Goal: Share content: Share content

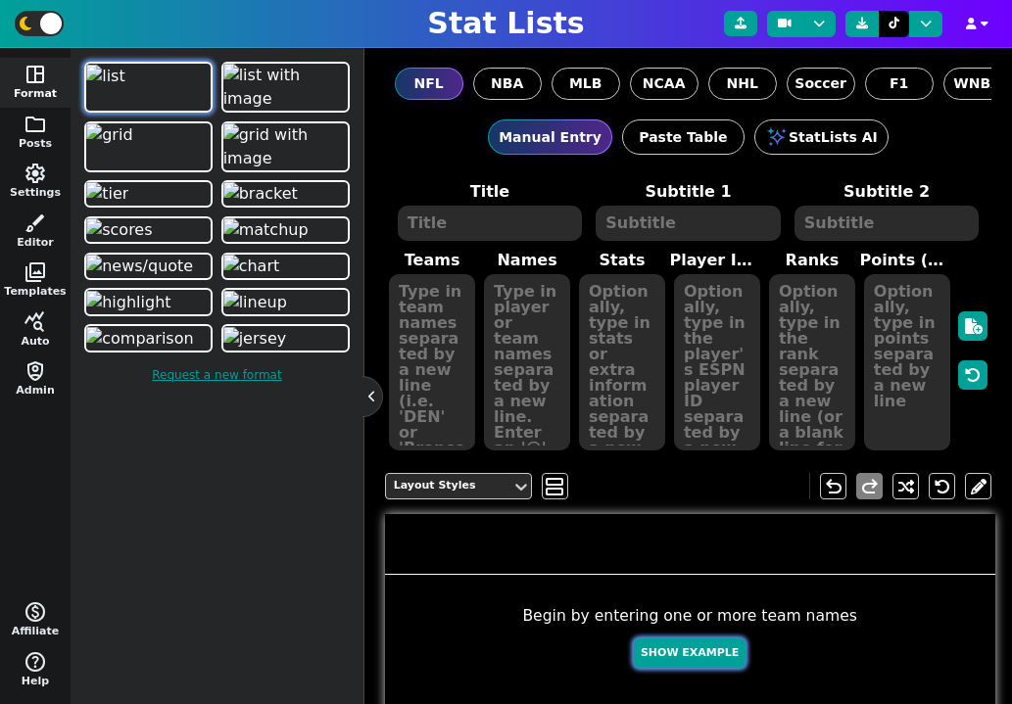
click at [678, 663] on button "Show Example" at bounding box center [690, 653] width 112 height 30
type textarea "Example Post"
type textarea "Random"
type textarea "KC SF DAL DET GB TB BUF HOU JAX MIA"
type textarea "Patrick Mahomes Brock Purdy Dak Prescott Jared Goff Jordan Love Baker Mayfield …"
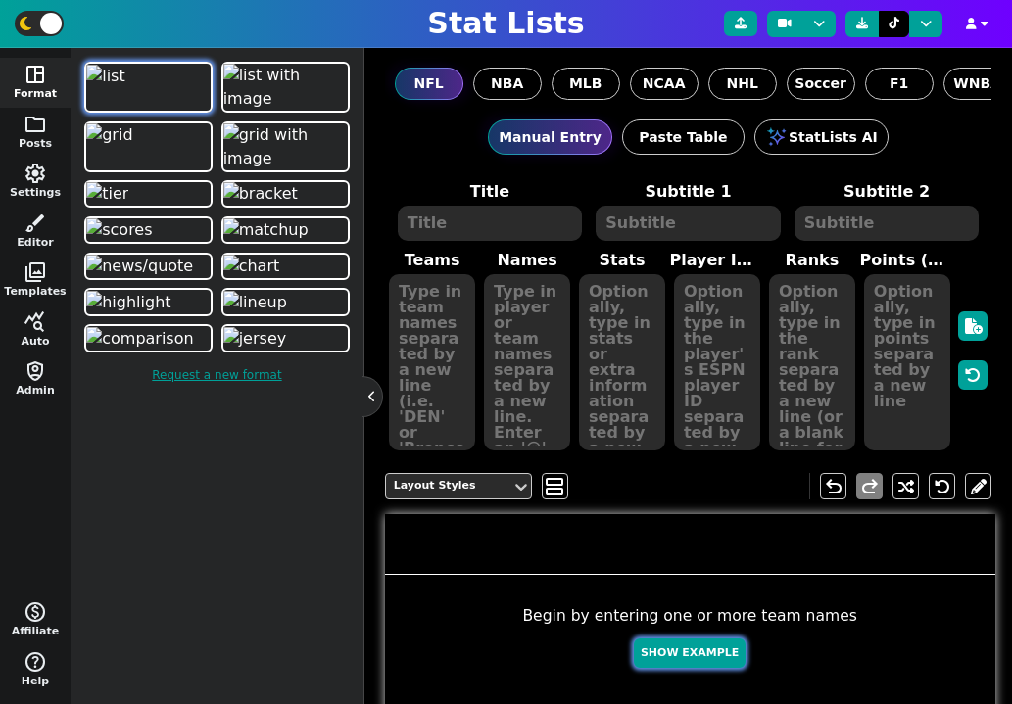
type textarea "683 597 557 486 427 356 319 314 222 203"
type textarea "3139477 4361741 2577417 3046779 4036378 3052587 3918298 4432577 4360310 4241479"
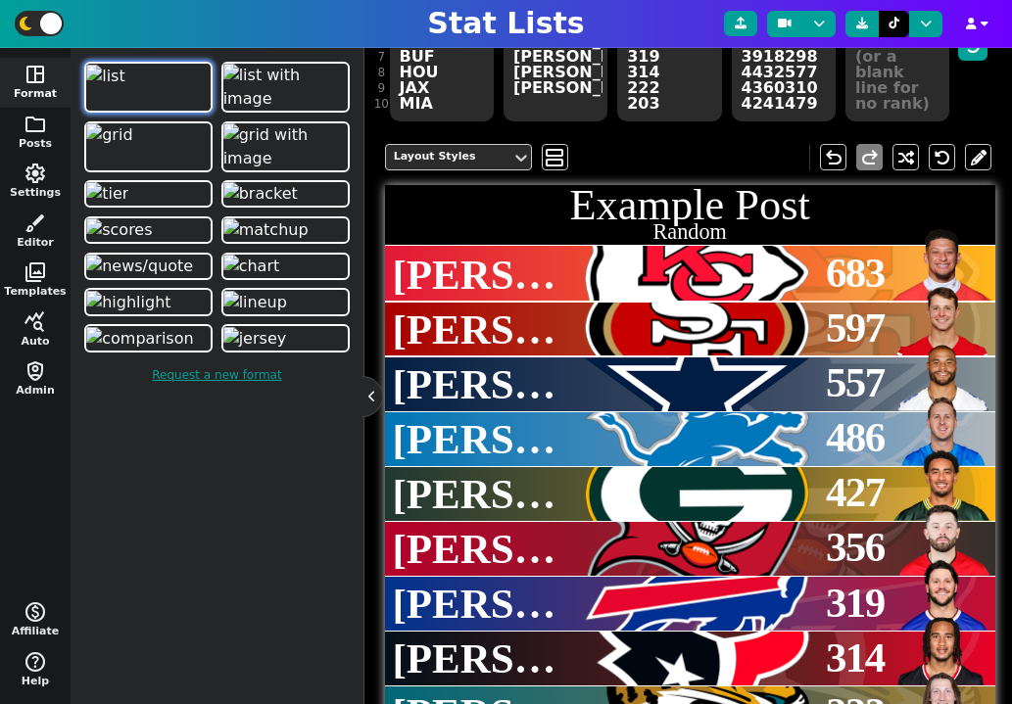
scroll to position [337, 0]
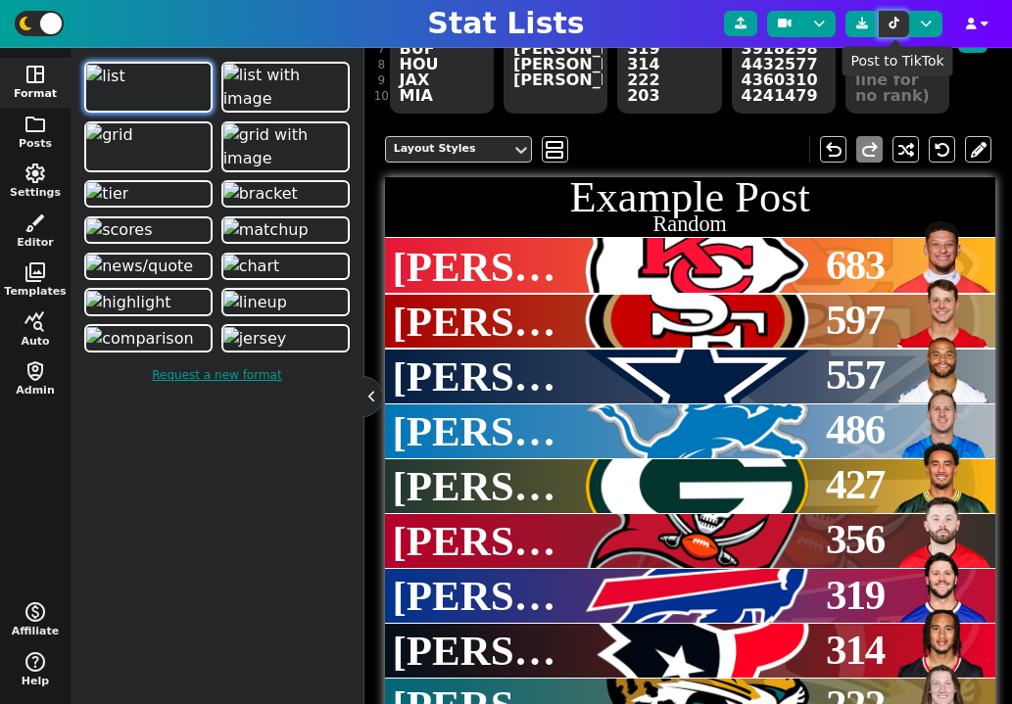
click at [893, 25] on icon at bounding box center [893, 24] width 11 height 12
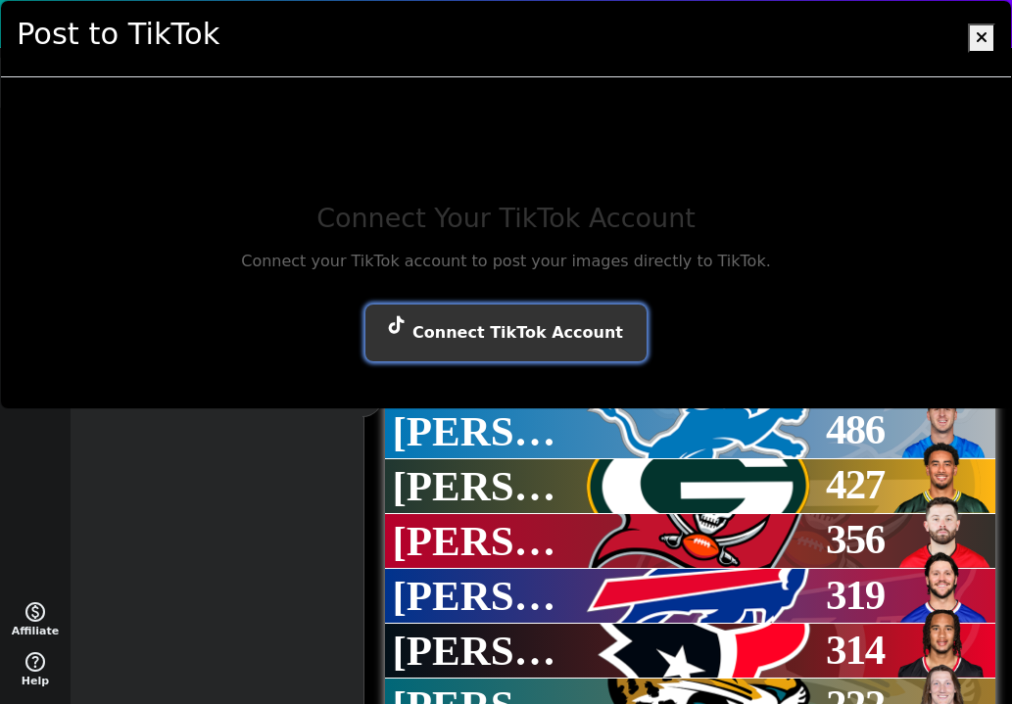
click at [534, 336] on button "Connect TikTok Account" at bounding box center [505, 333] width 281 height 57
click at [567, 333] on button "Connect TikTok Account" at bounding box center [505, 333] width 281 height 57
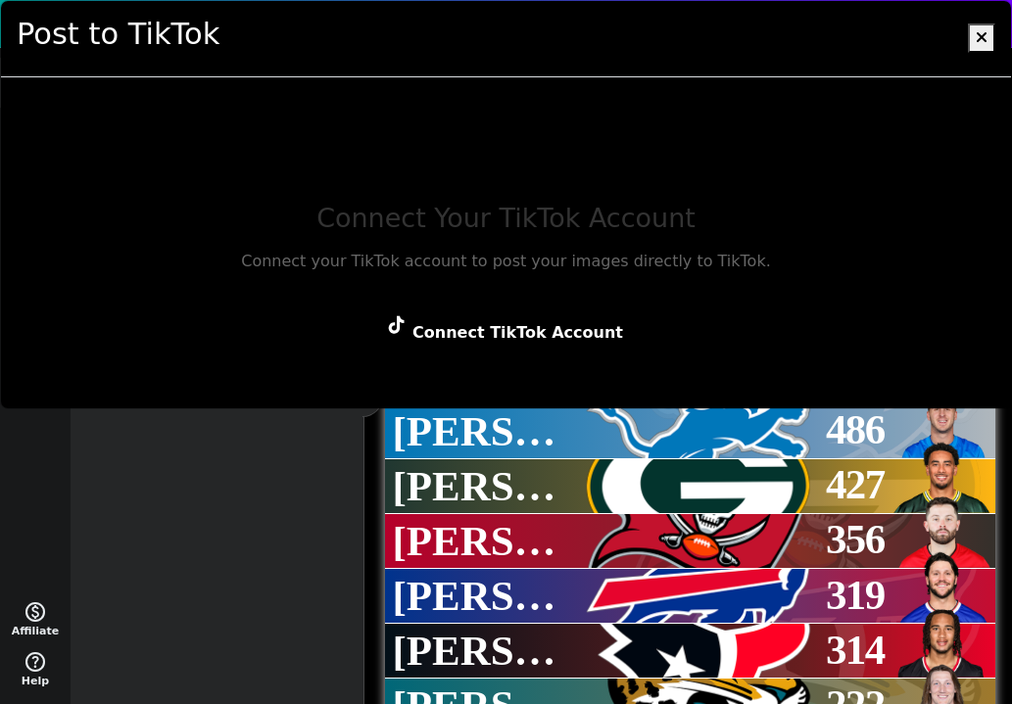
click at [966, 54] on div "Post to TikTok" at bounding box center [506, 39] width 1010 height 76
click at [1002, 30] on div "Post to TikTok" at bounding box center [506, 39] width 1010 height 76
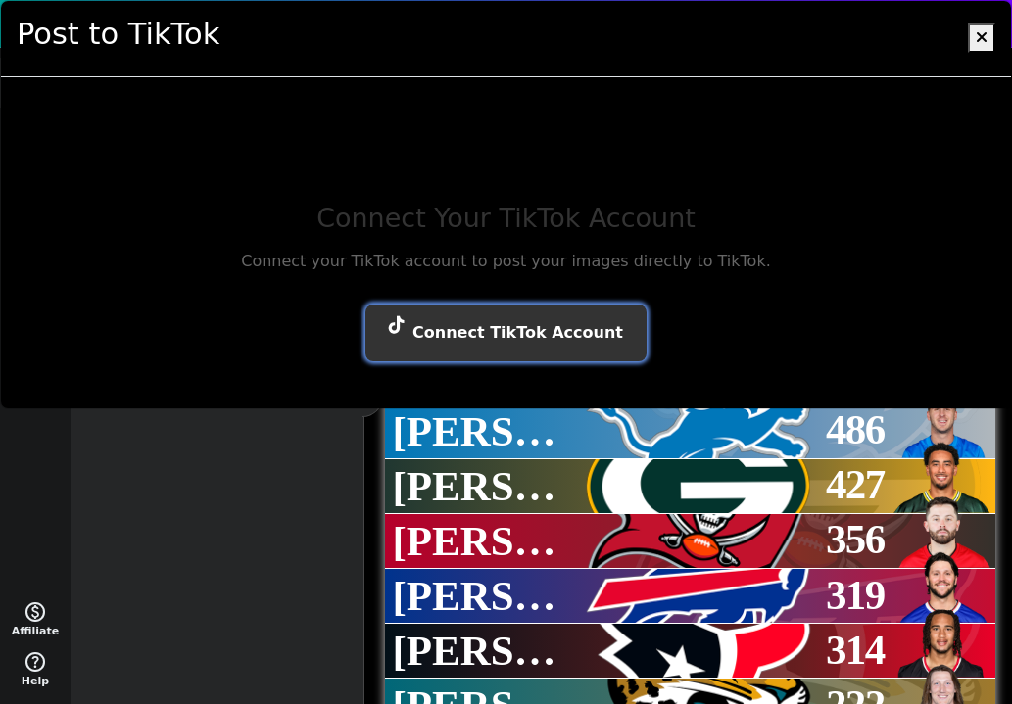
click at [592, 324] on button "Connect TikTok Account" at bounding box center [505, 333] width 281 height 57
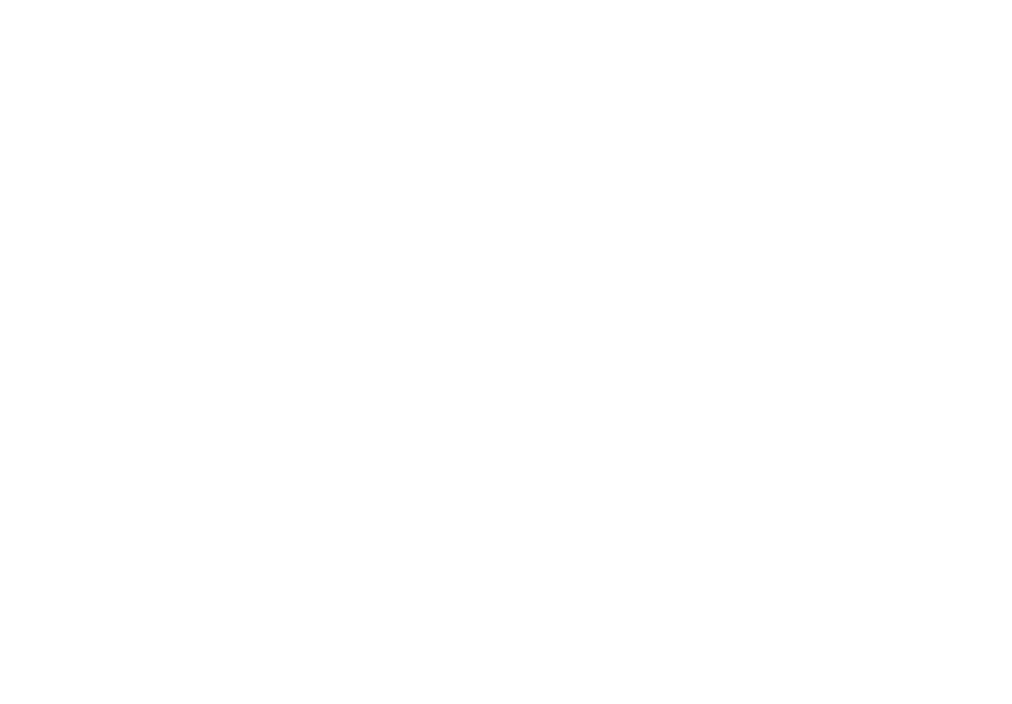
click at [646, 8] on html at bounding box center [506, 4] width 1012 height 8
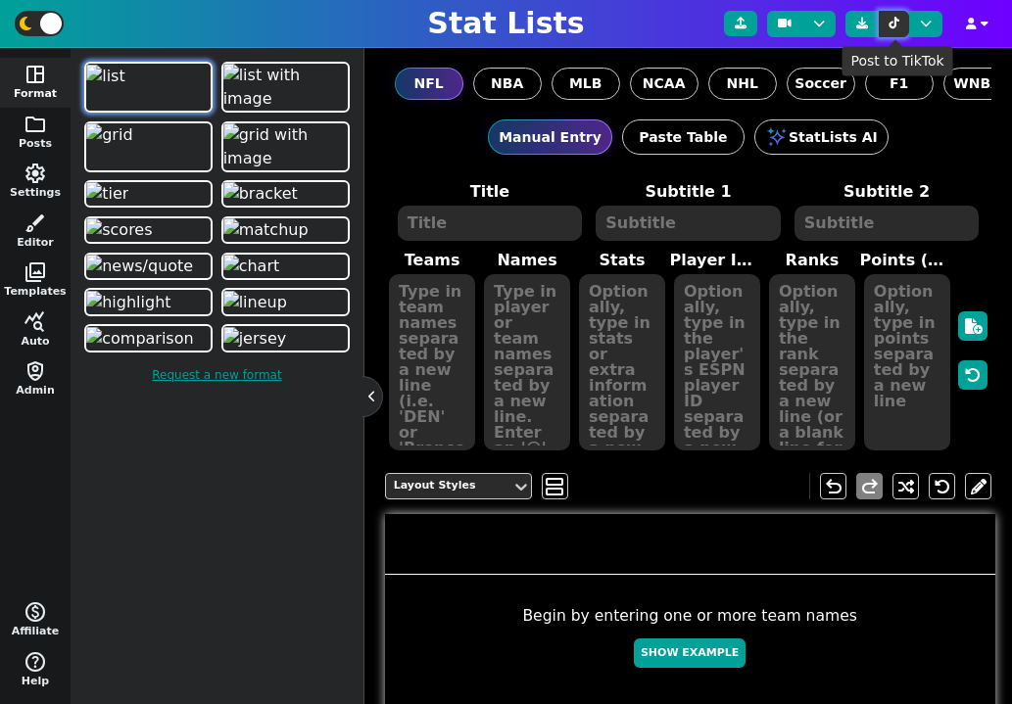
click at [896, 24] on icon at bounding box center [893, 24] width 11 height 12
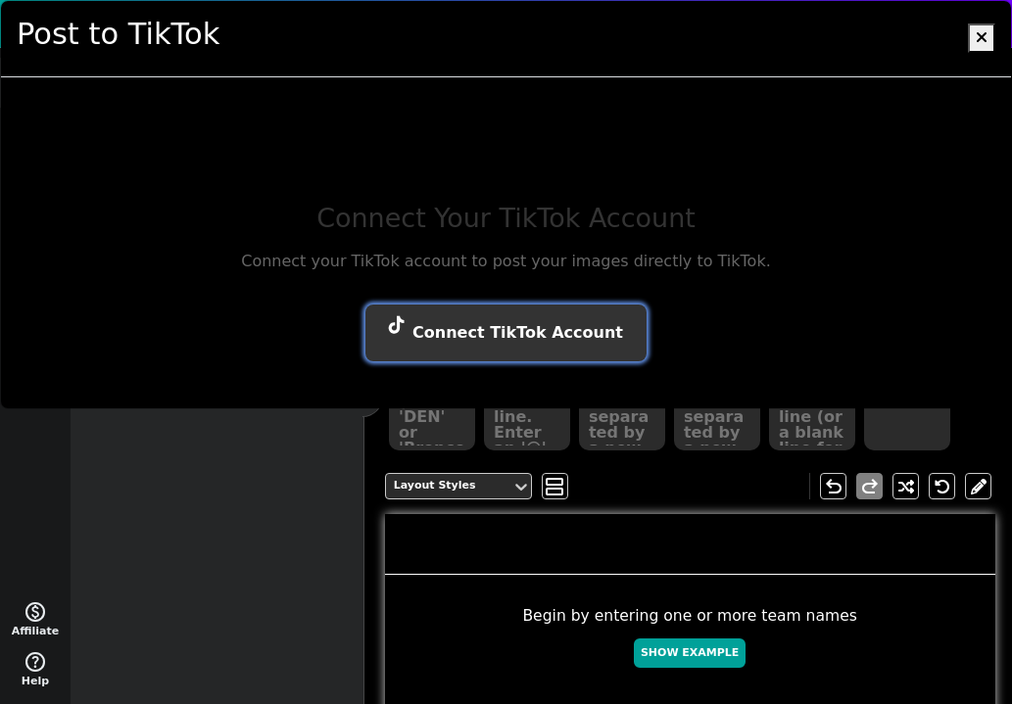
click at [520, 336] on button "Connect TikTok Account" at bounding box center [505, 333] width 281 height 57
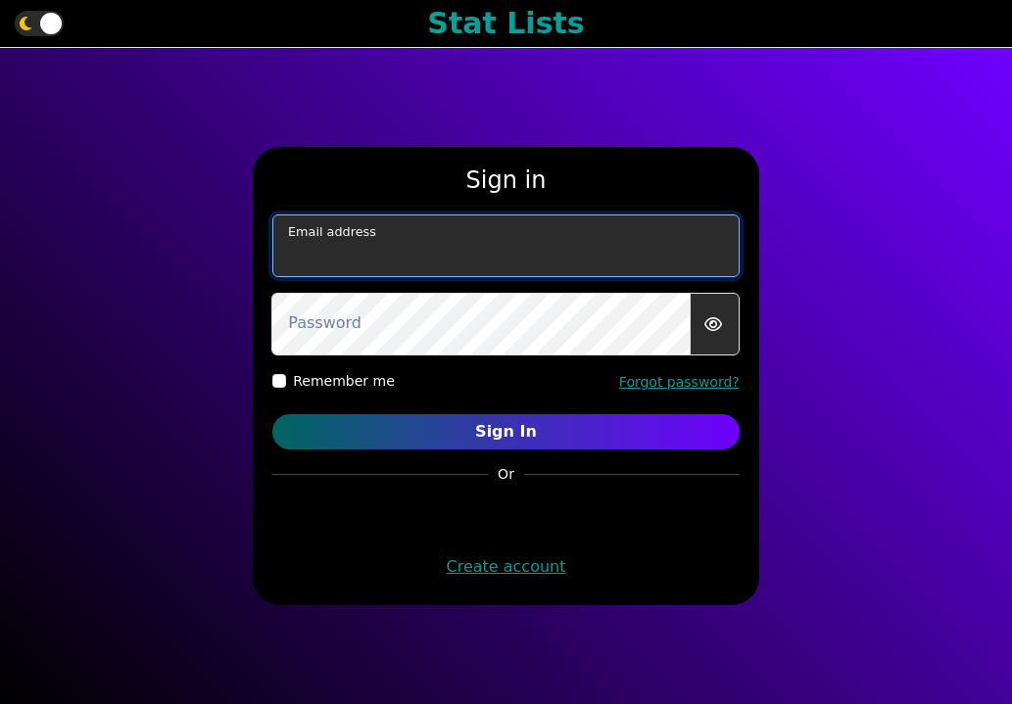
click at [473, 261] on input "email" at bounding box center [505, 245] width 467 height 63
type input "[EMAIL_ADDRESS][DOMAIN_NAME]"
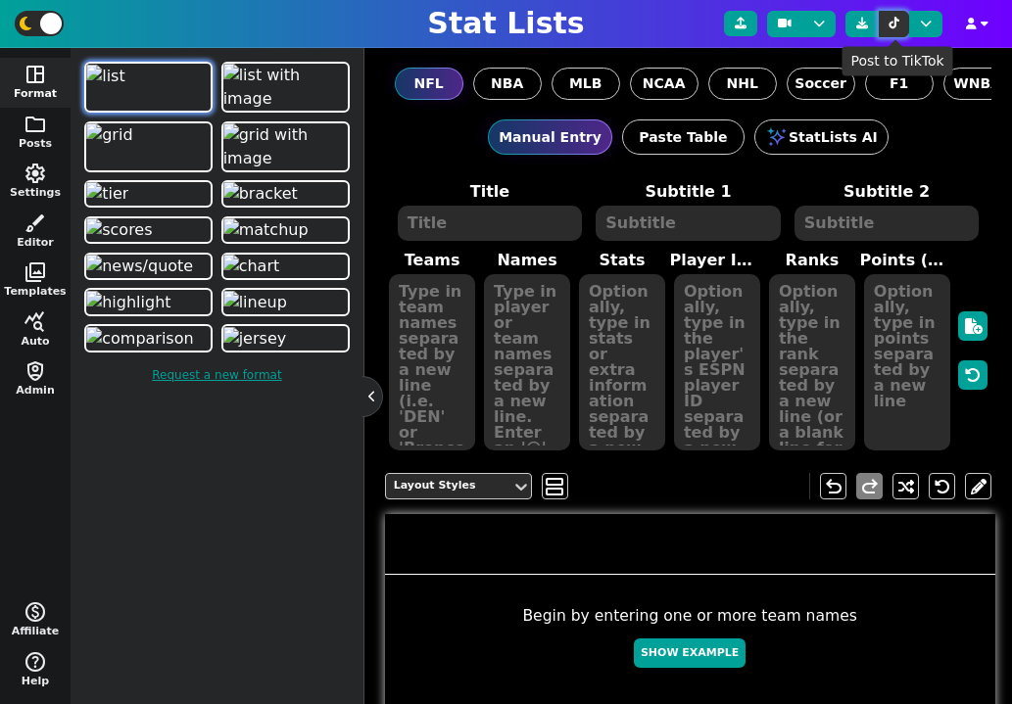
click at [892, 24] on icon at bounding box center [893, 24] width 11 height 12
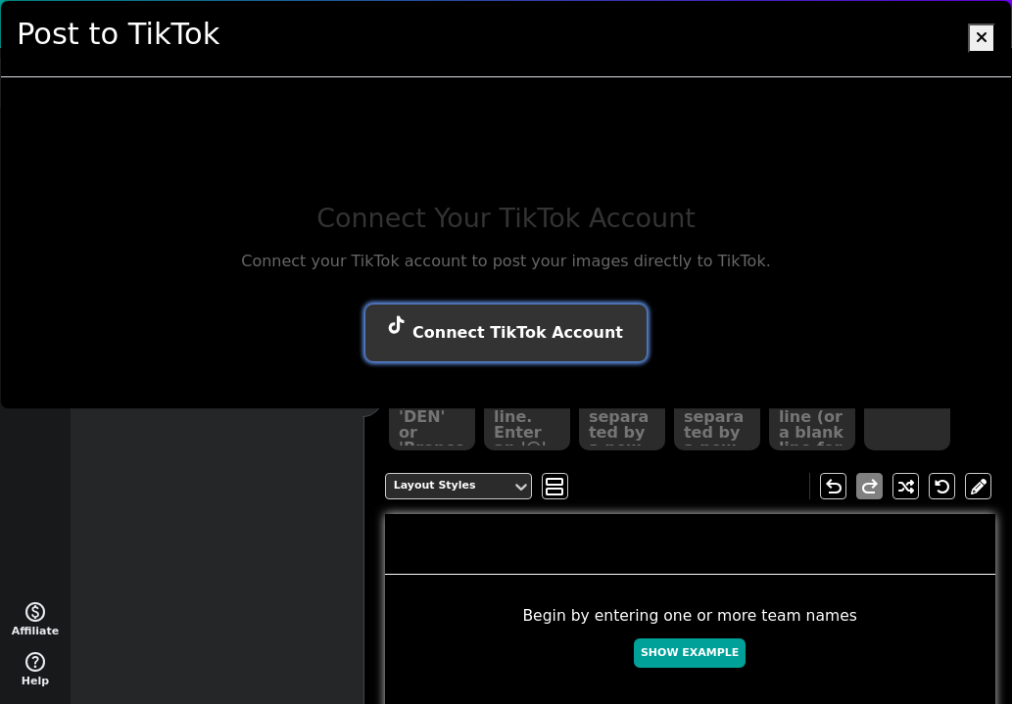
click at [548, 328] on button "Connect TikTok Account" at bounding box center [505, 333] width 281 height 57
click at [521, 344] on button "Connect TikTok Account" at bounding box center [505, 333] width 281 height 57
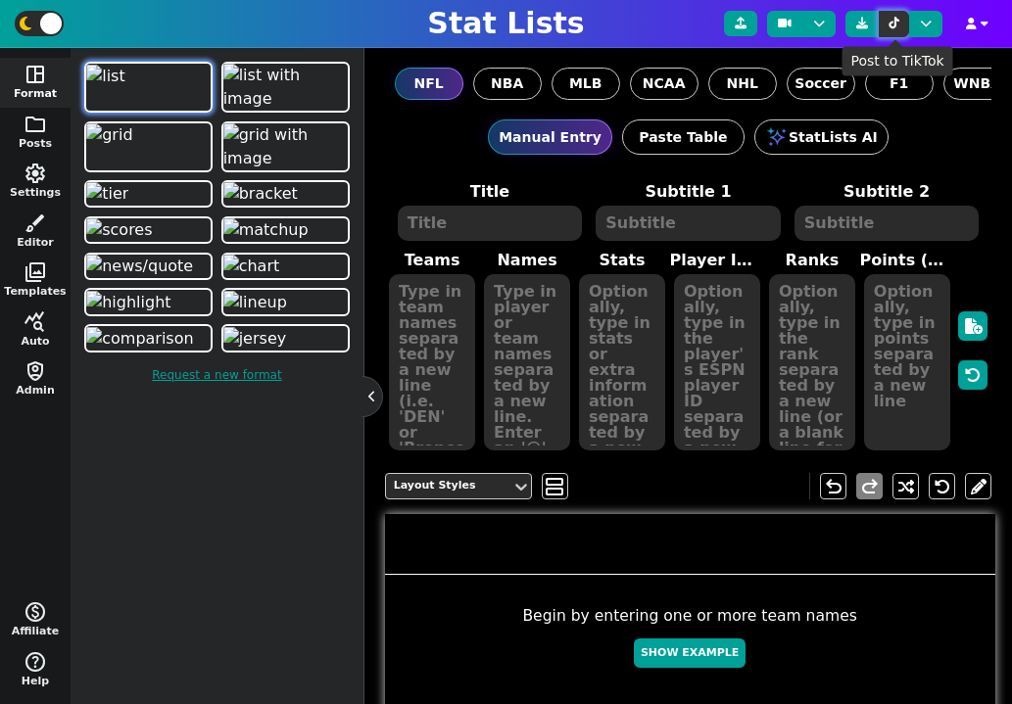
click at [900, 21] on button at bounding box center [893, 24] width 30 height 26
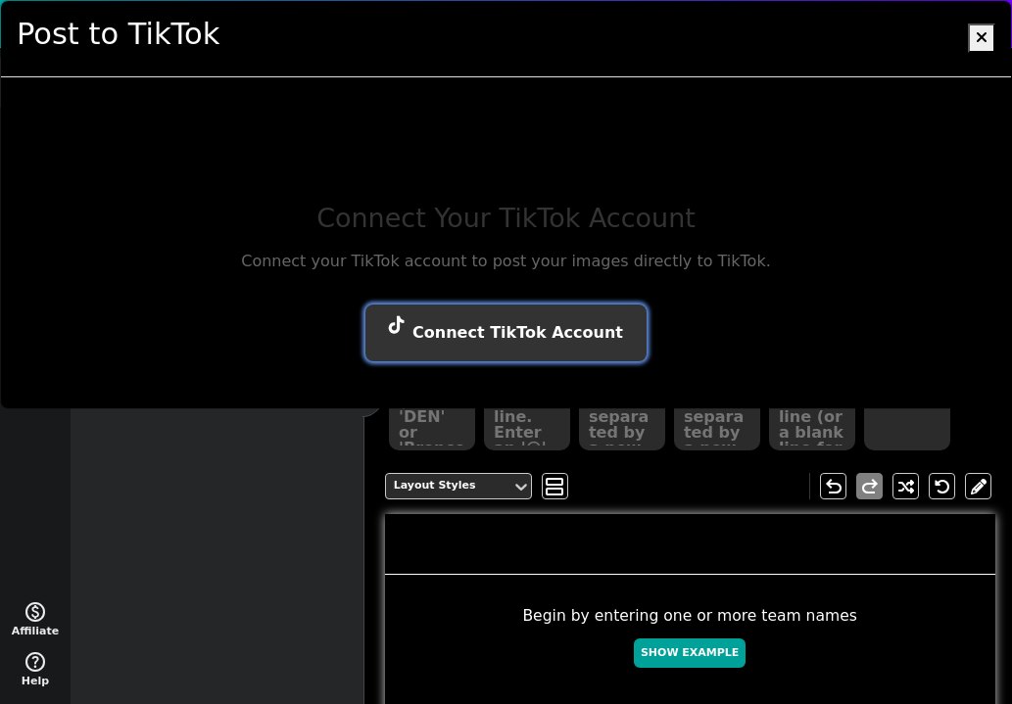
click at [534, 325] on button "Connect TikTok Account" at bounding box center [505, 333] width 281 height 57
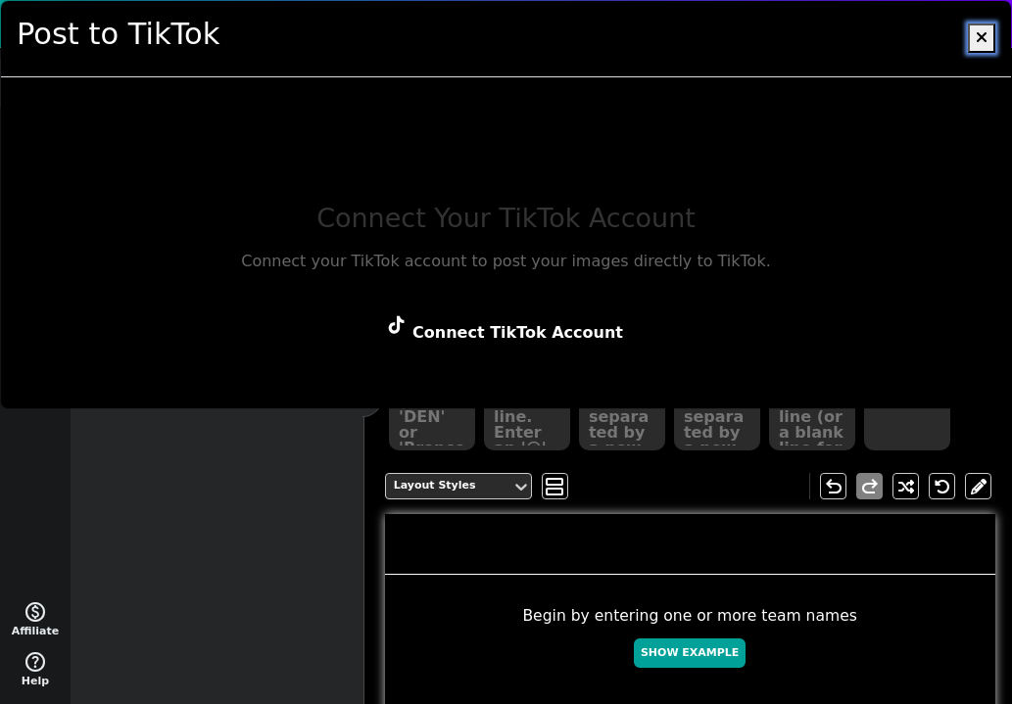
click at [988, 31] on button at bounding box center [980, 38] width 27 height 29
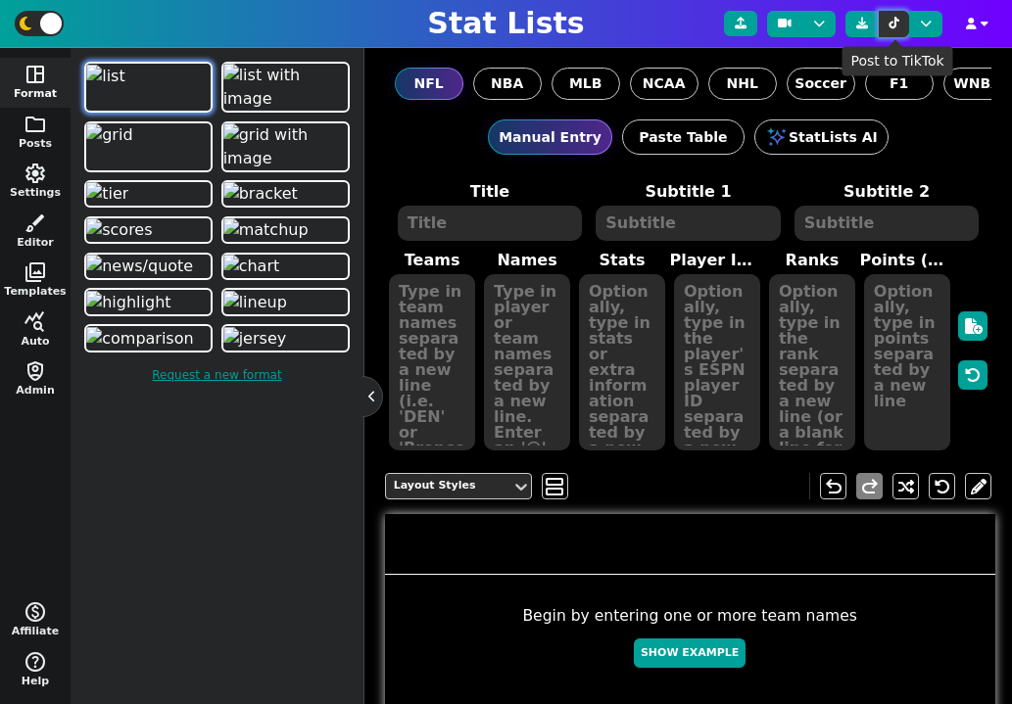
click at [895, 26] on icon at bounding box center [893, 24] width 11 height 12
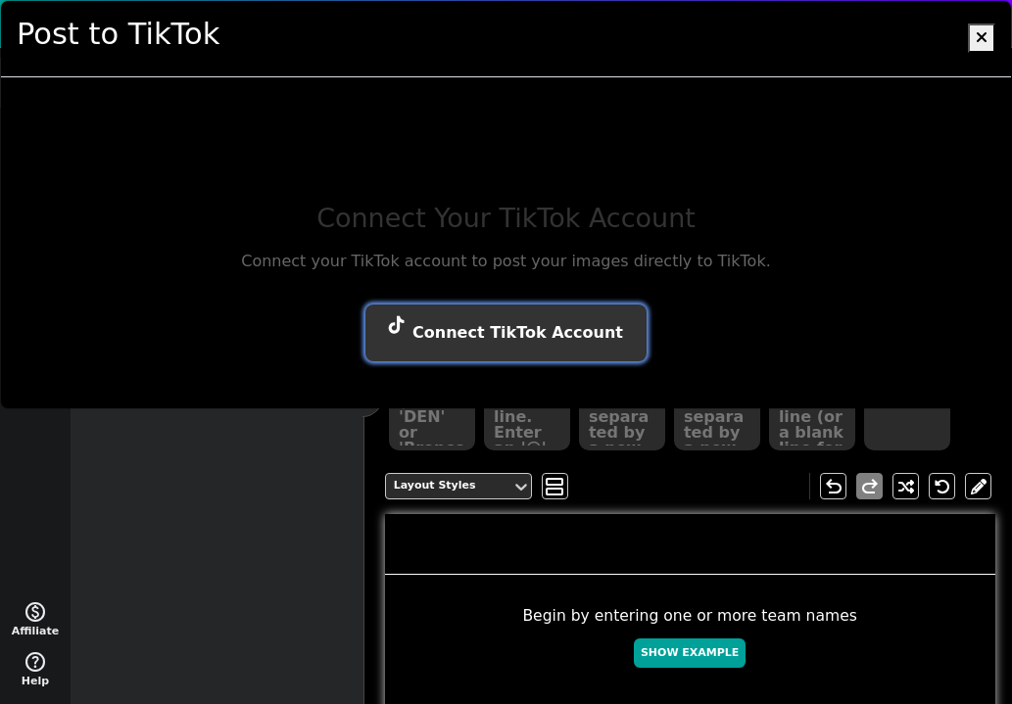
click at [552, 323] on button "Connect TikTok Account" at bounding box center [505, 333] width 281 height 57
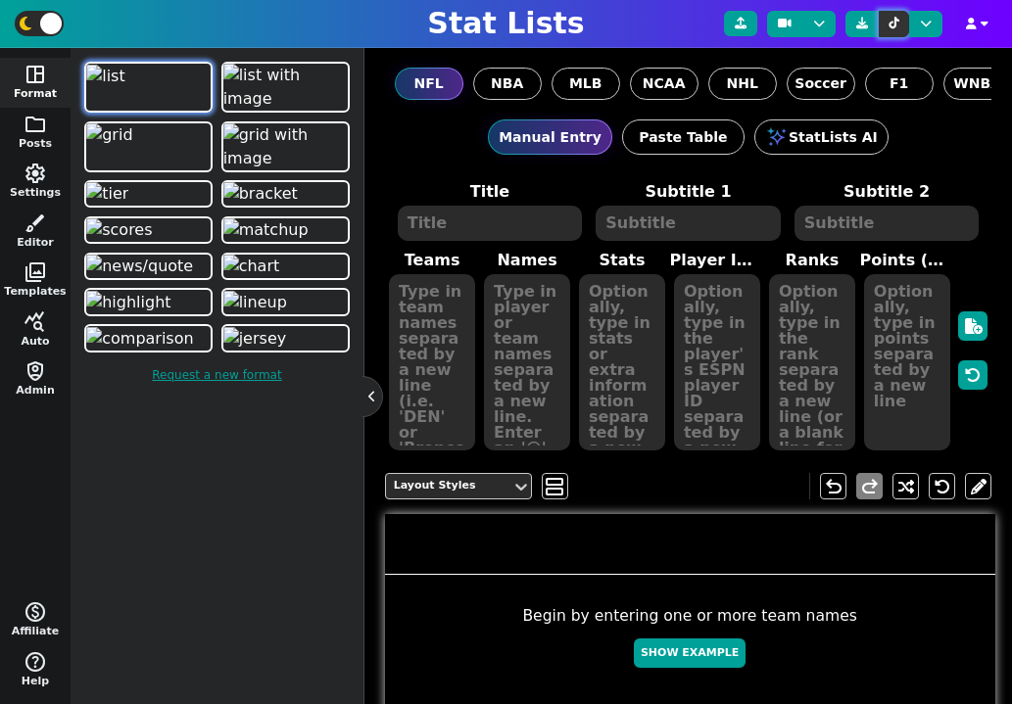
click at [895, 27] on icon at bounding box center [893, 24] width 11 height 12
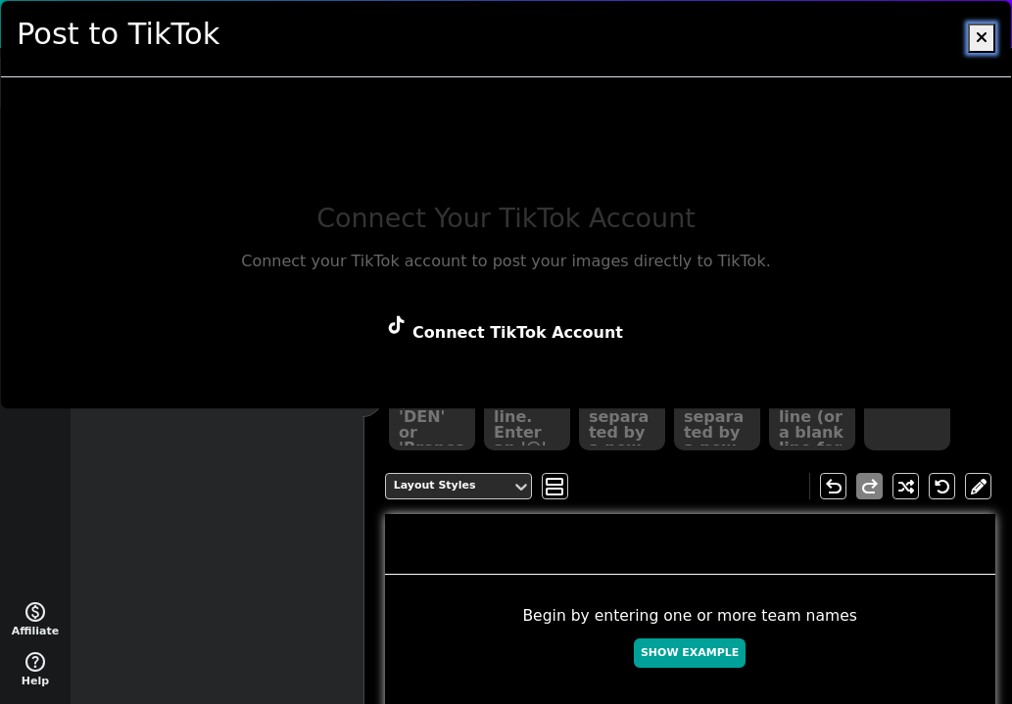
click at [979, 36] on icon at bounding box center [981, 37] width 12 height 16
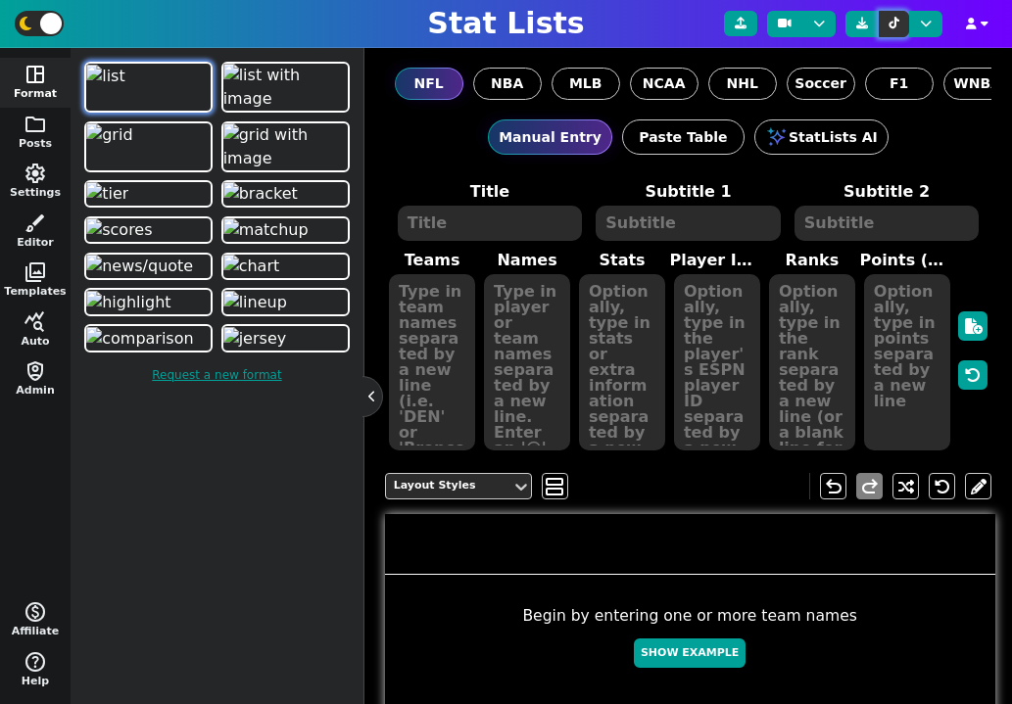
click at [894, 24] on icon at bounding box center [893, 24] width 11 height 12
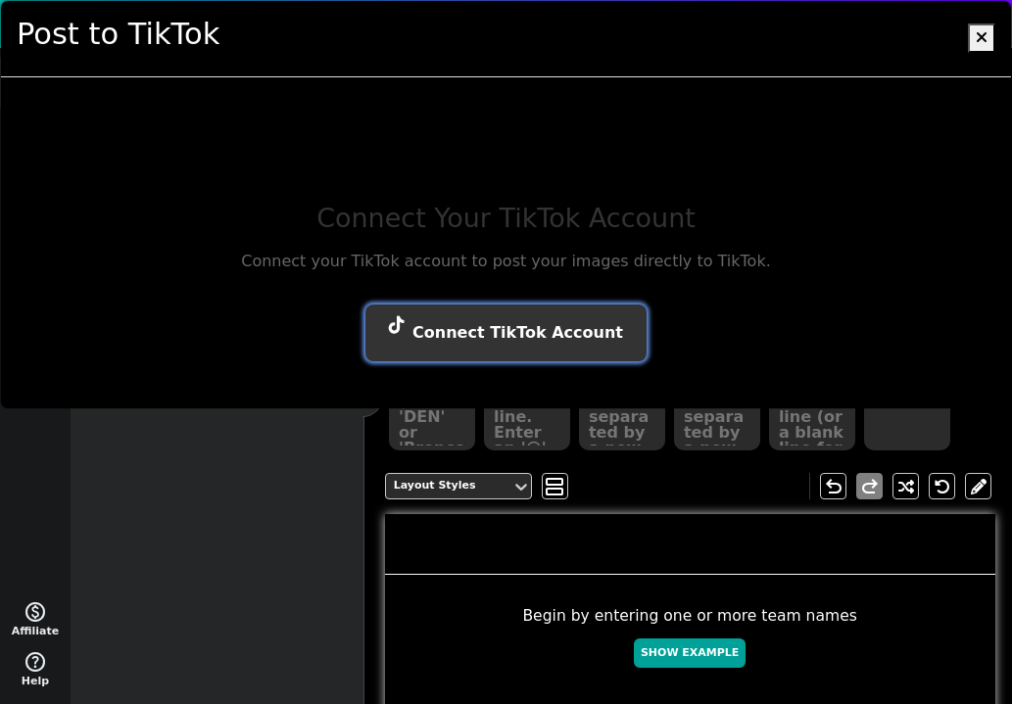
click at [570, 336] on button "Connect TikTok Account" at bounding box center [505, 333] width 281 height 57
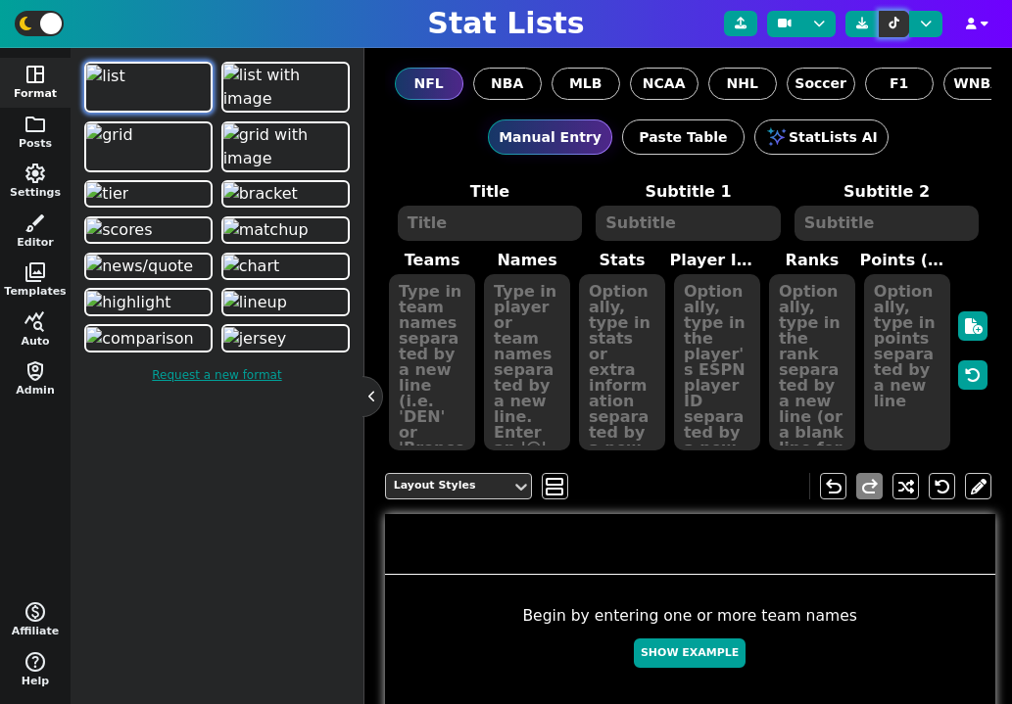
click at [891, 26] on icon at bounding box center [893, 24] width 11 height 12
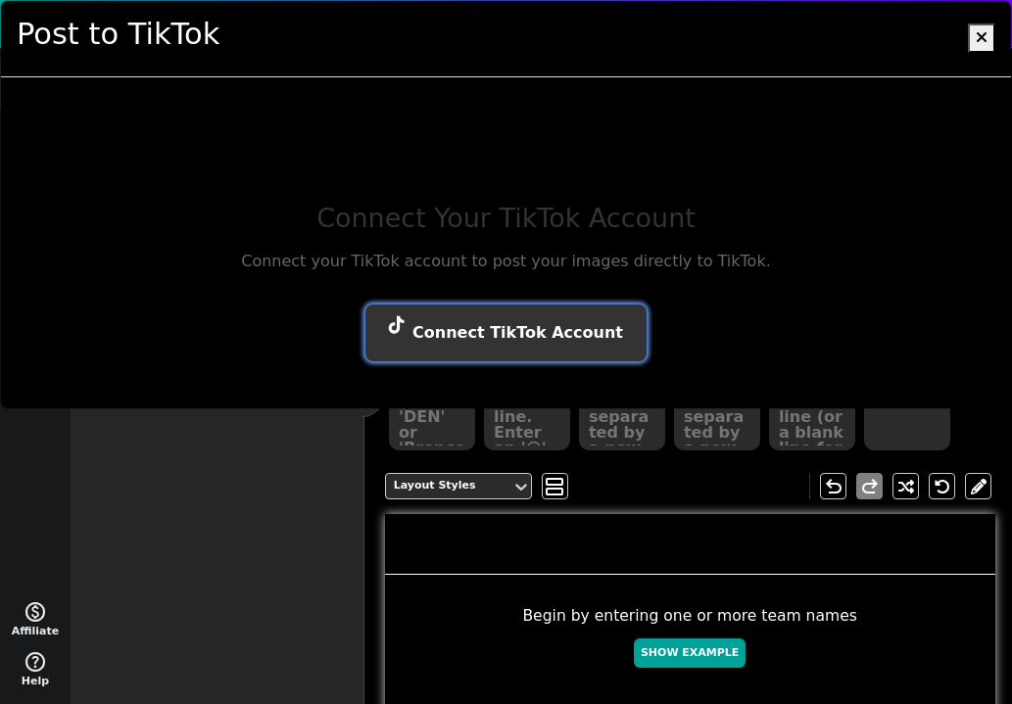
click at [525, 327] on button "Connect TikTok Account" at bounding box center [505, 333] width 281 height 57
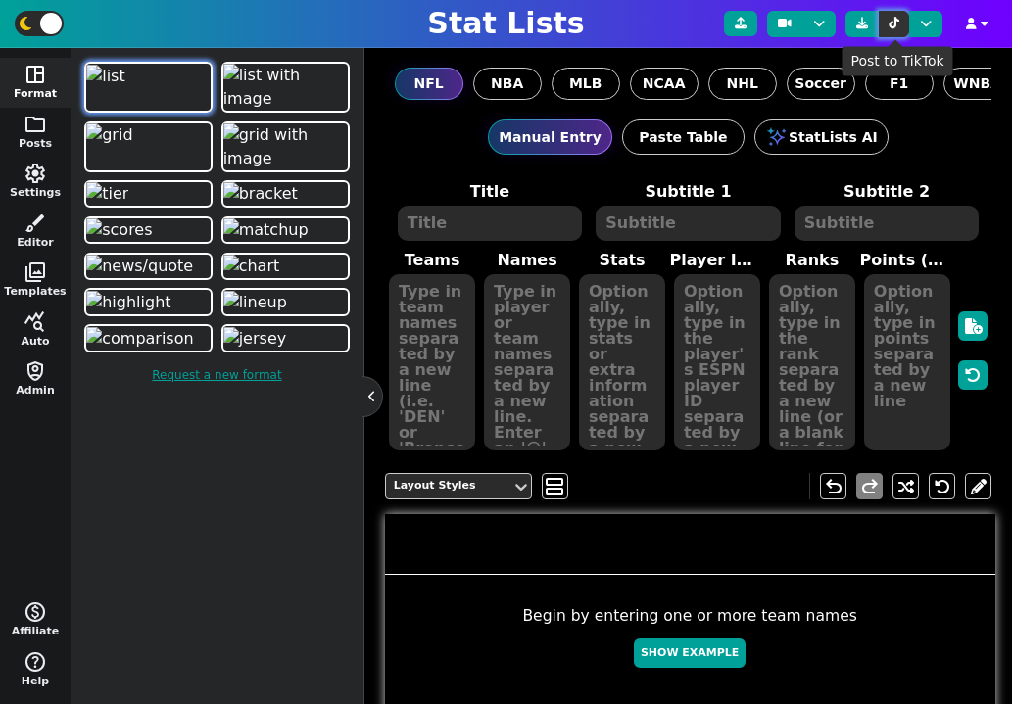
click at [892, 18] on icon at bounding box center [893, 24] width 11 height 12
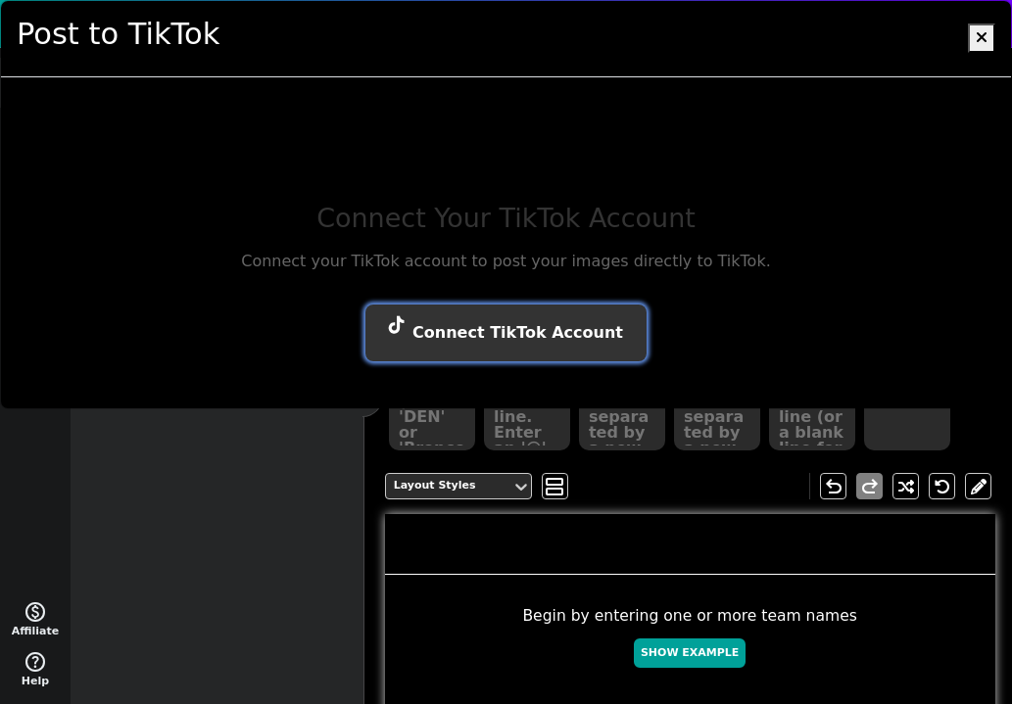
click at [549, 333] on button "Connect TikTok Account" at bounding box center [505, 333] width 281 height 57
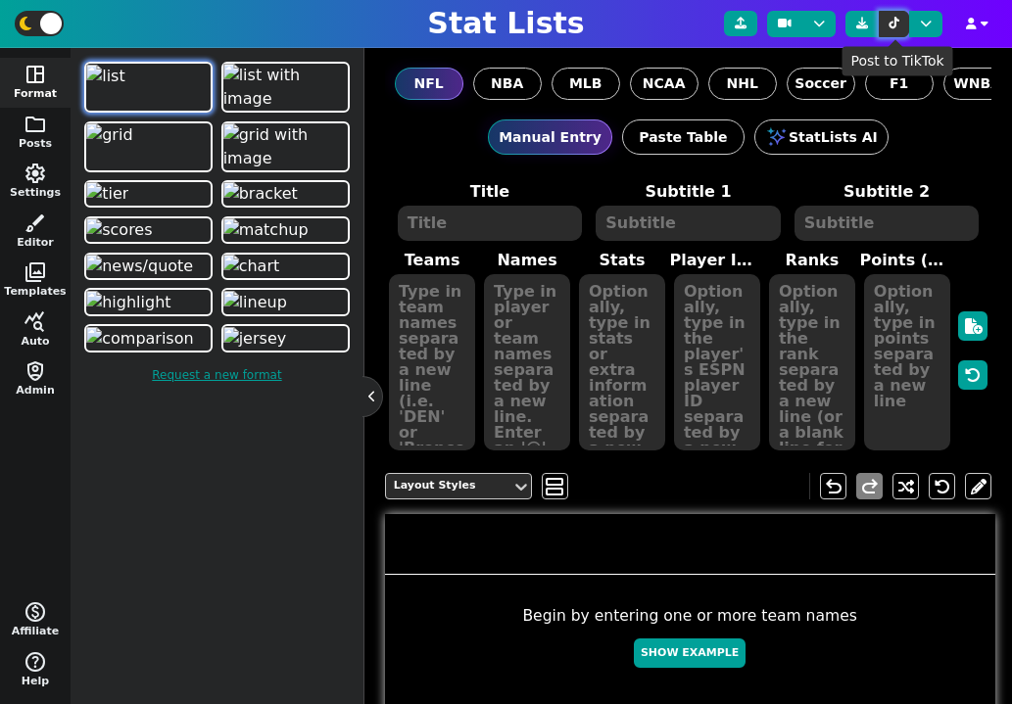
click at [892, 18] on icon at bounding box center [893, 24] width 11 height 12
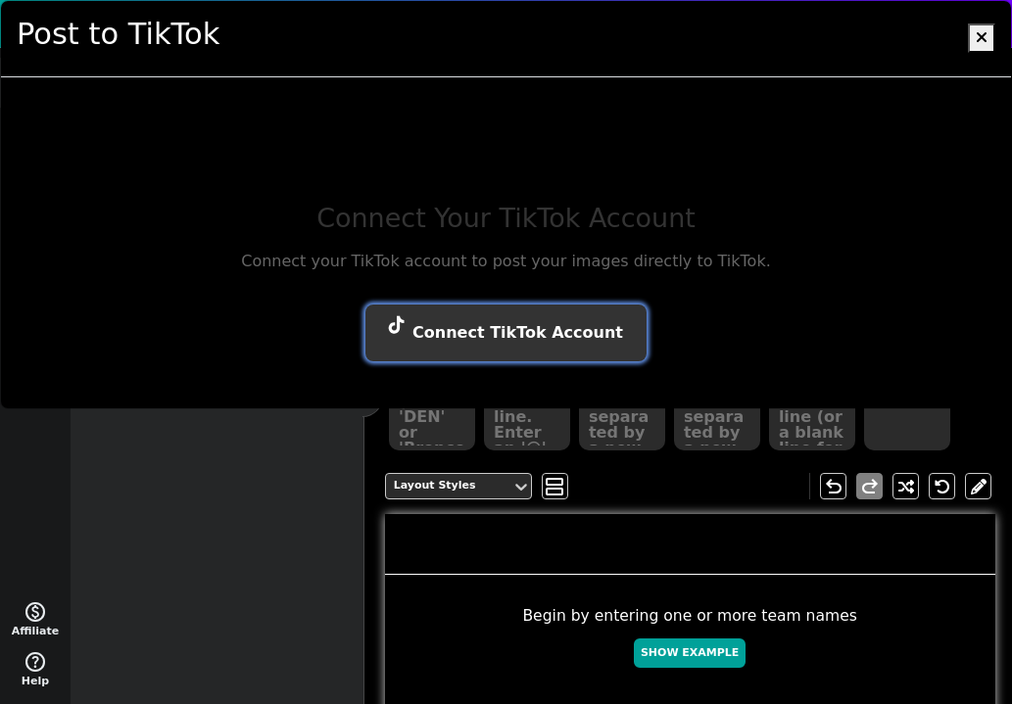
click at [544, 342] on button "Connect TikTok Account" at bounding box center [505, 333] width 281 height 57
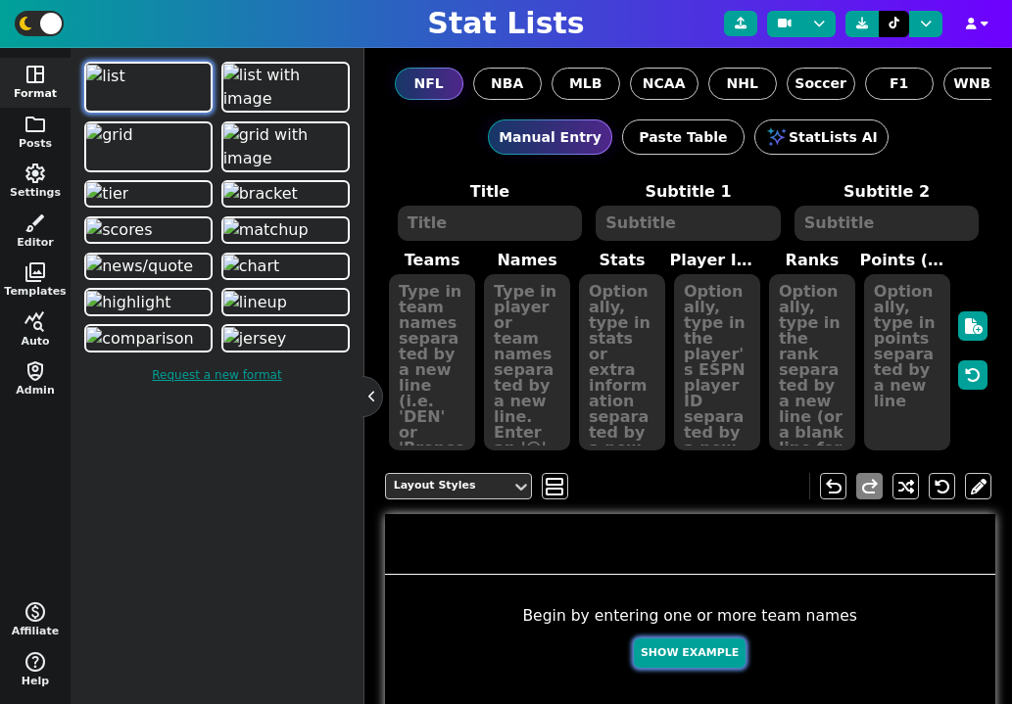
click at [708, 651] on button "Show Example" at bounding box center [690, 653] width 112 height 30
type textarea "Example Post"
type textarea "Random"
type textarea "TB MIA GB DAL BUF HOU DET JAX SF KC"
type textarea "[PERSON_NAME] [PERSON_NAME] [PERSON_NAME] [PERSON_NAME] [PERSON_NAME] [PERSON_N…"
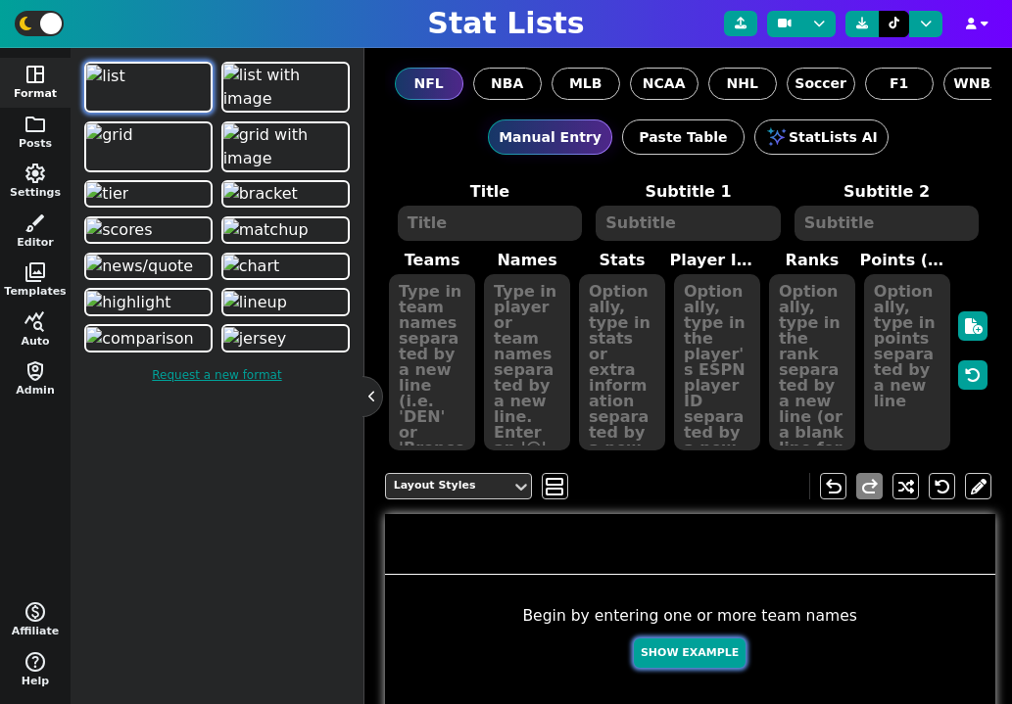
type textarea "651 631 571 569 469 455 405 278 271 187"
type textarea "3052587 4241479 4036378 2577417 3918298 4432577 3046779 4360310 4361741 3139477"
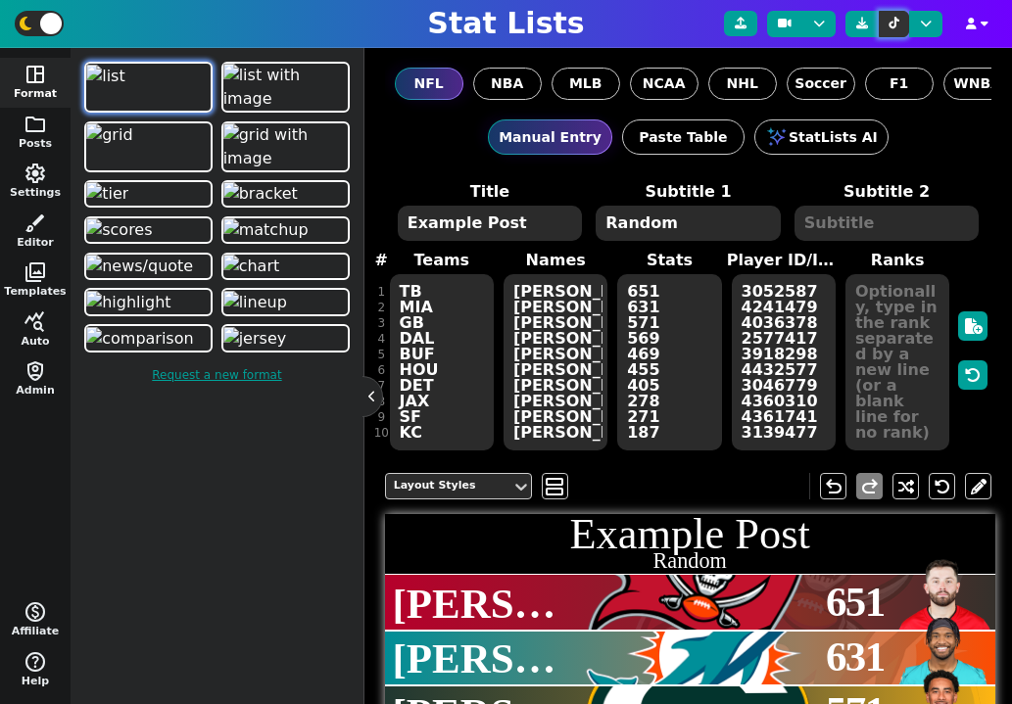
click at [893, 29] on button at bounding box center [893, 24] width 30 height 26
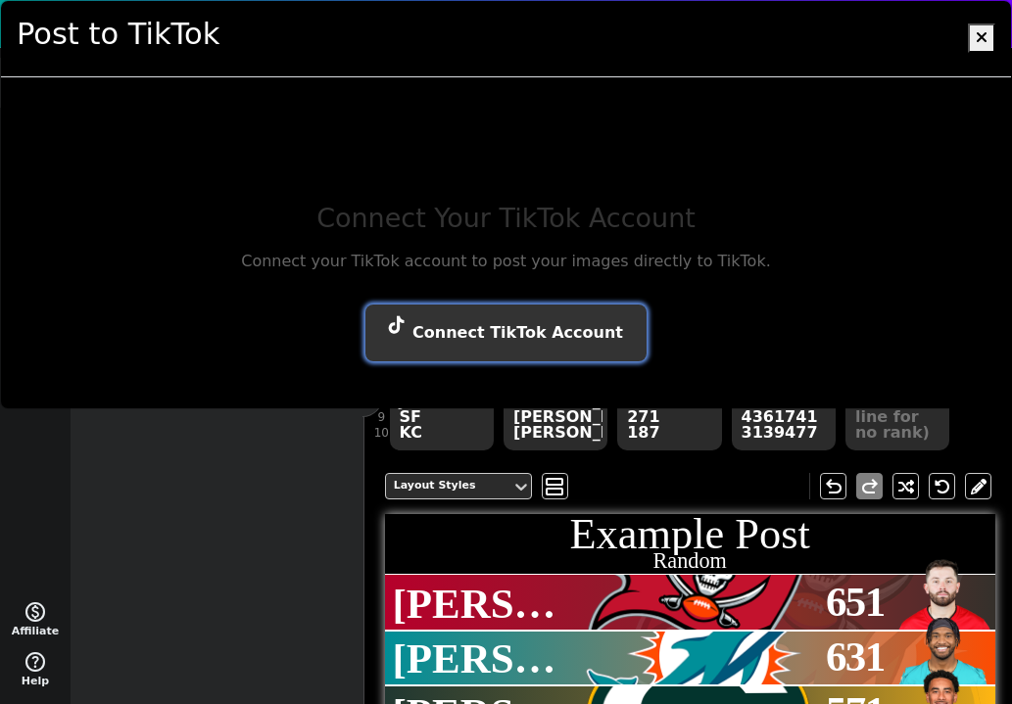
click at [540, 348] on button "Connect TikTok Account" at bounding box center [505, 333] width 281 height 57
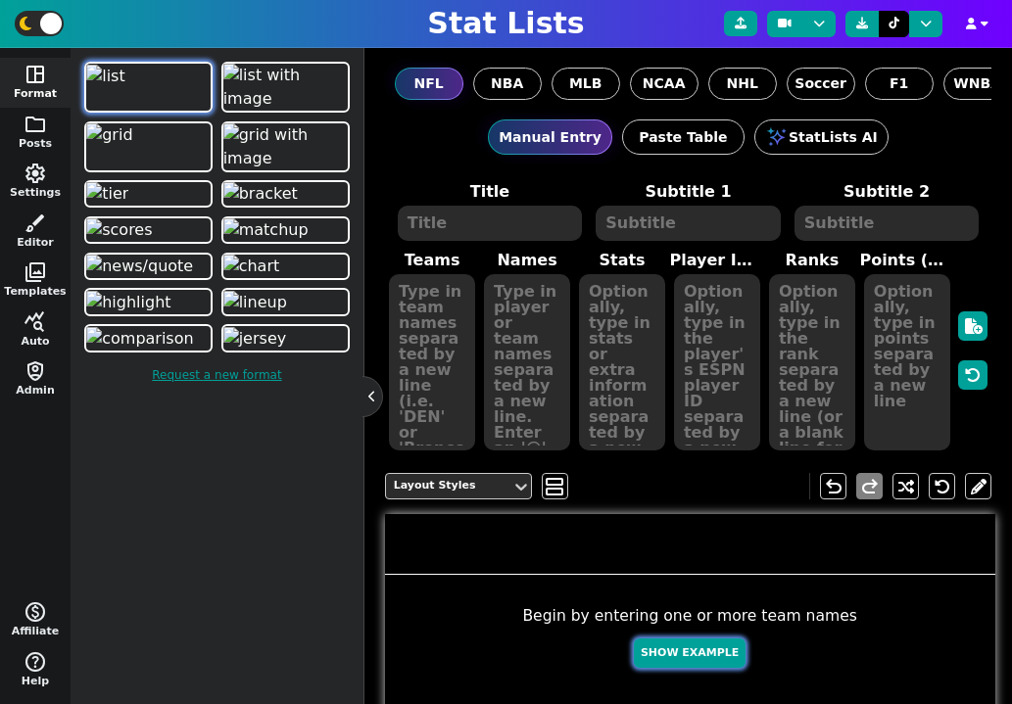
click at [694, 651] on button "Show Example" at bounding box center [690, 653] width 112 height 30
type textarea "Example Post"
type textarea "Random"
type textarea "GB JAX DAL MIA KC DET [PERSON_NAME] BUF SF"
type textarea "[PERSON_NAME] [PERSON_NAME] [PERSON_NAME] [PERSON_NAME] [PERSON_NAME] [PERSON_N…"
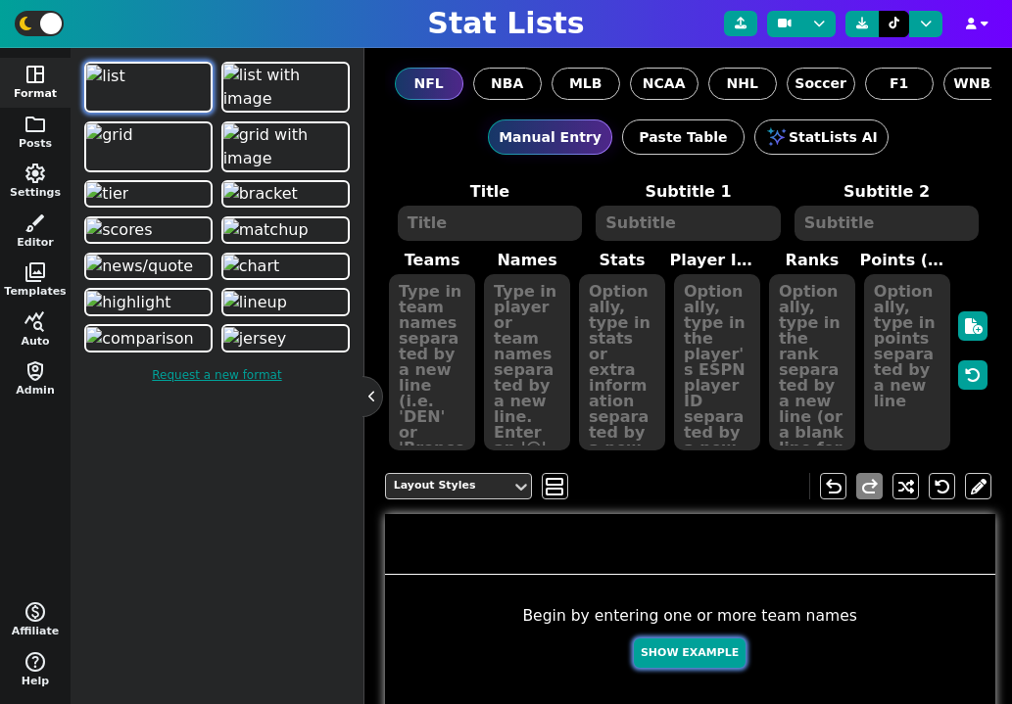
type textarea "687 635 609 540 520 507 490 393 191 162"
type textarea "4036378 4360310 2577417 4241479 3139477 3046779 3052587 4432577 3918298 4361741"
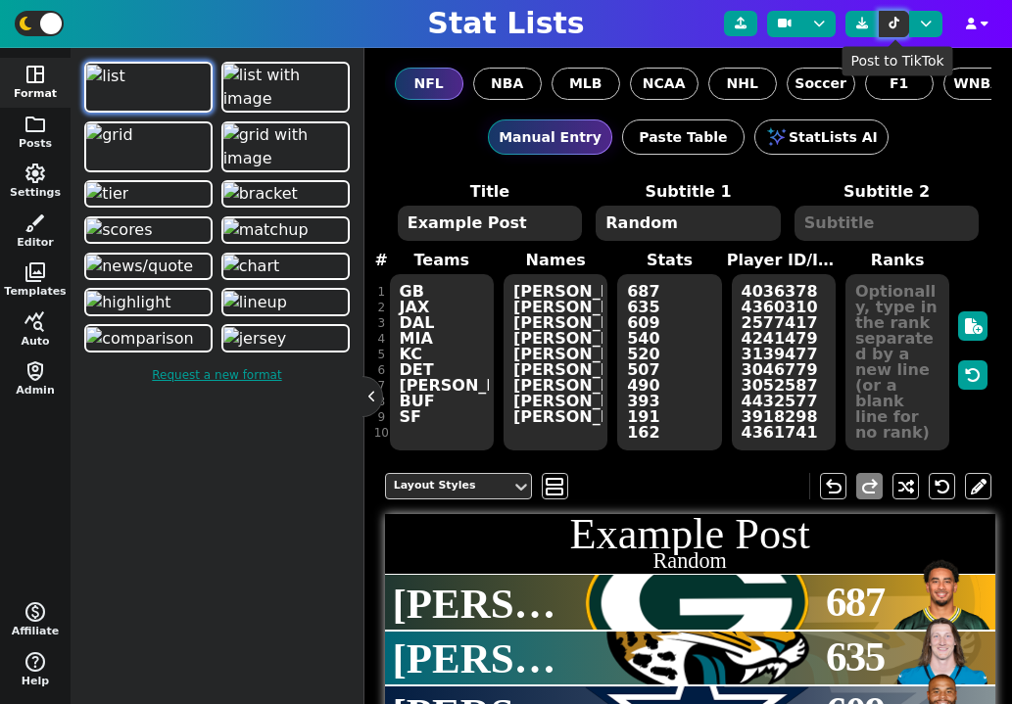
click at [894, 20] on icon at bounding box center [893, 24] width 11 height 12
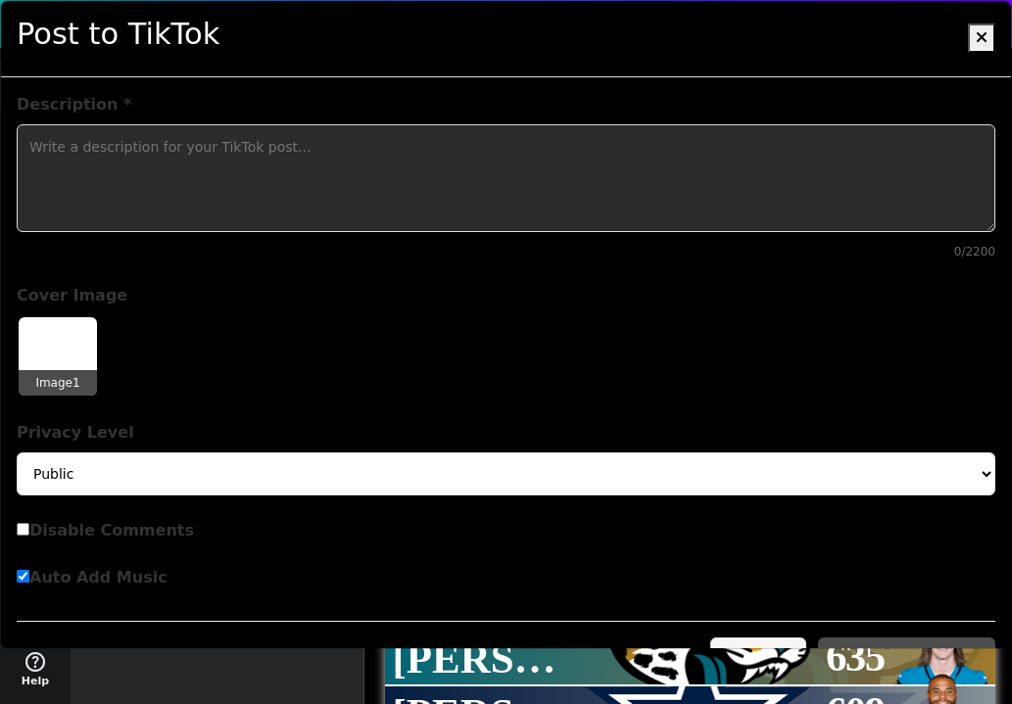
scroll to position [50, 0]
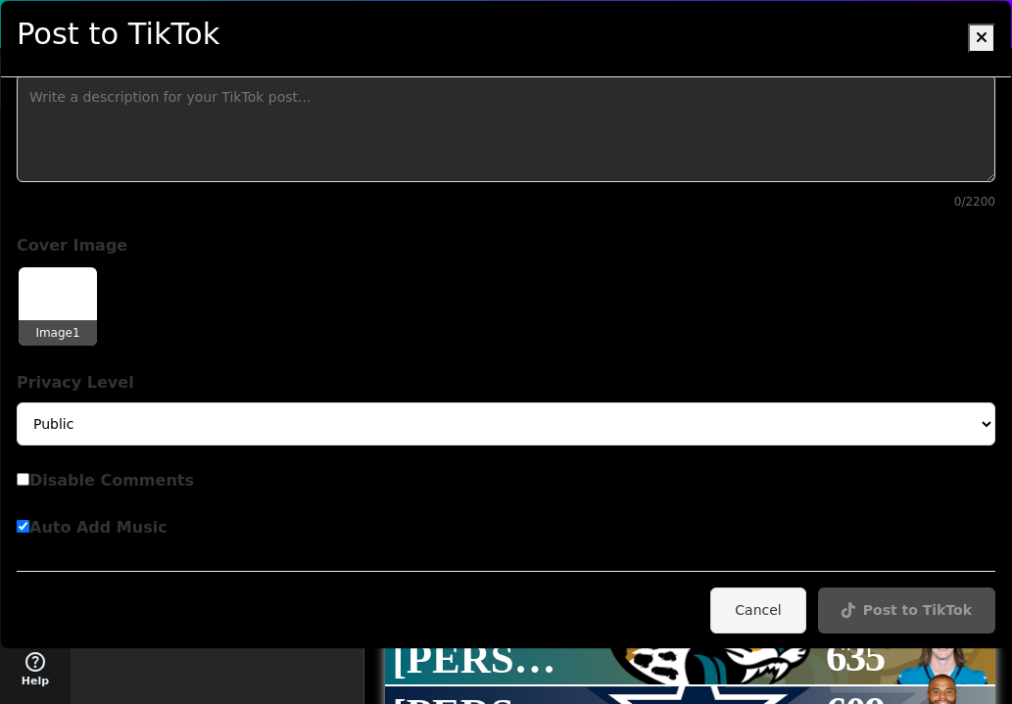
click at [69, 296] on img at bounding box center [58, 306] width 78 height 78
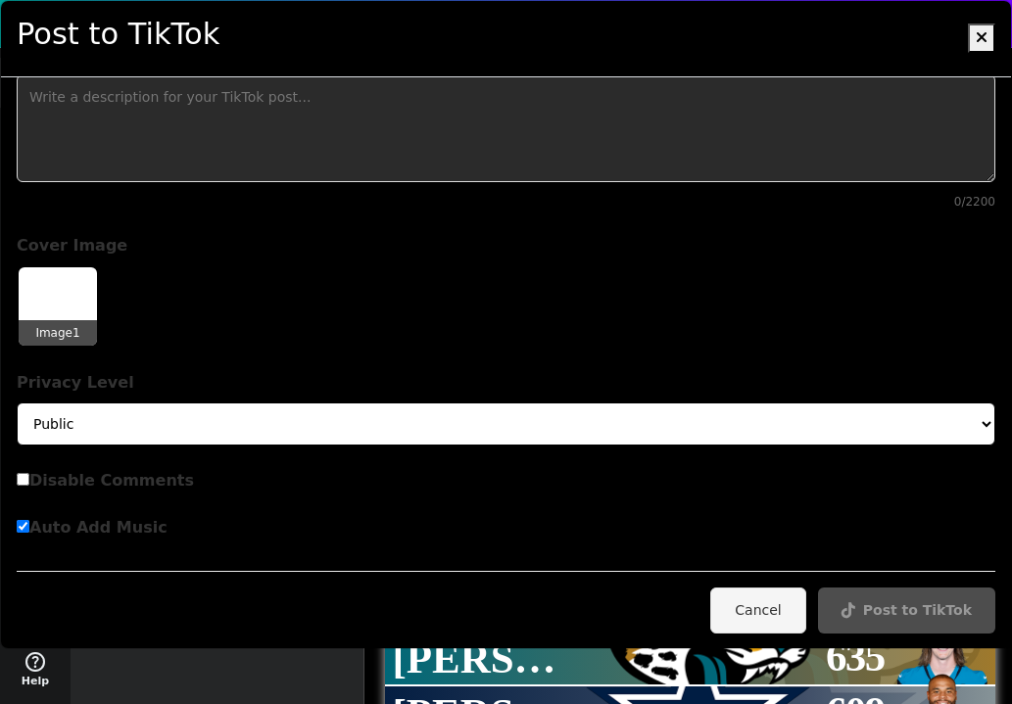
click at [176, 429] on select "Public Friends Only Me" at bounding box center [506, 423] width 978 height 43
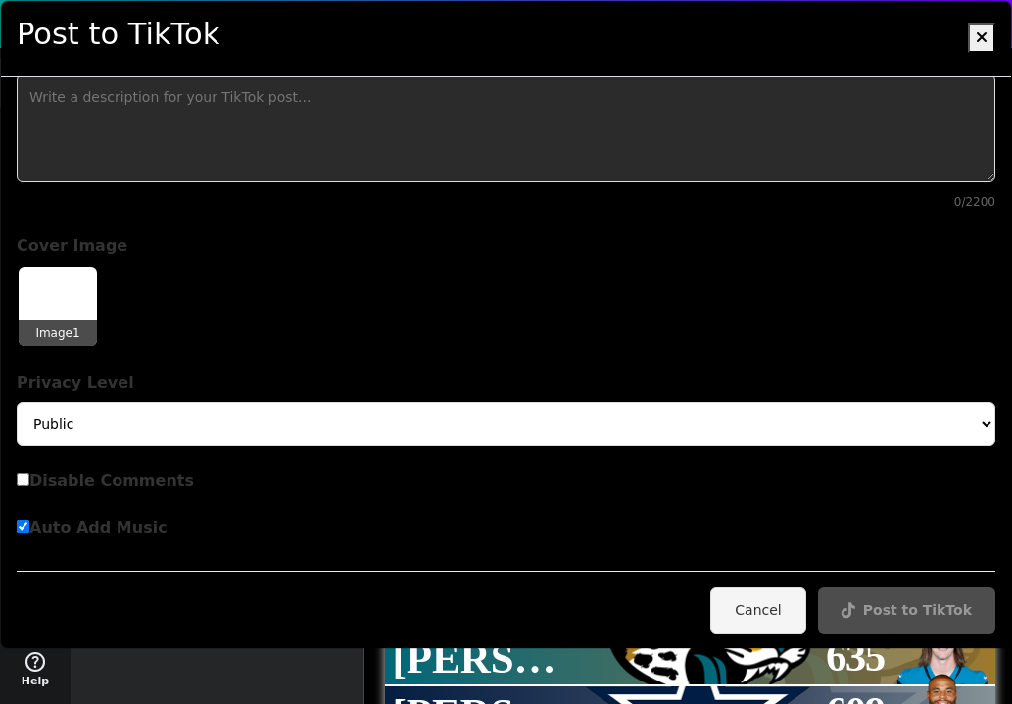
click at [105, 482] on span "Disable Comments" at bounding box center [111, 480] width 165 height 19
click at [29, 482] on input "Disable Comments" at bounding box center [23, 479] width 13 height 13
click at [105, 482] on span "Disable Comments" at bounding box center [111, 480] width 165 height 19
click at [29, 482] on input "Disable Comments" at bounding box center [23, 479] width 13 height 13
checkbox input "false"
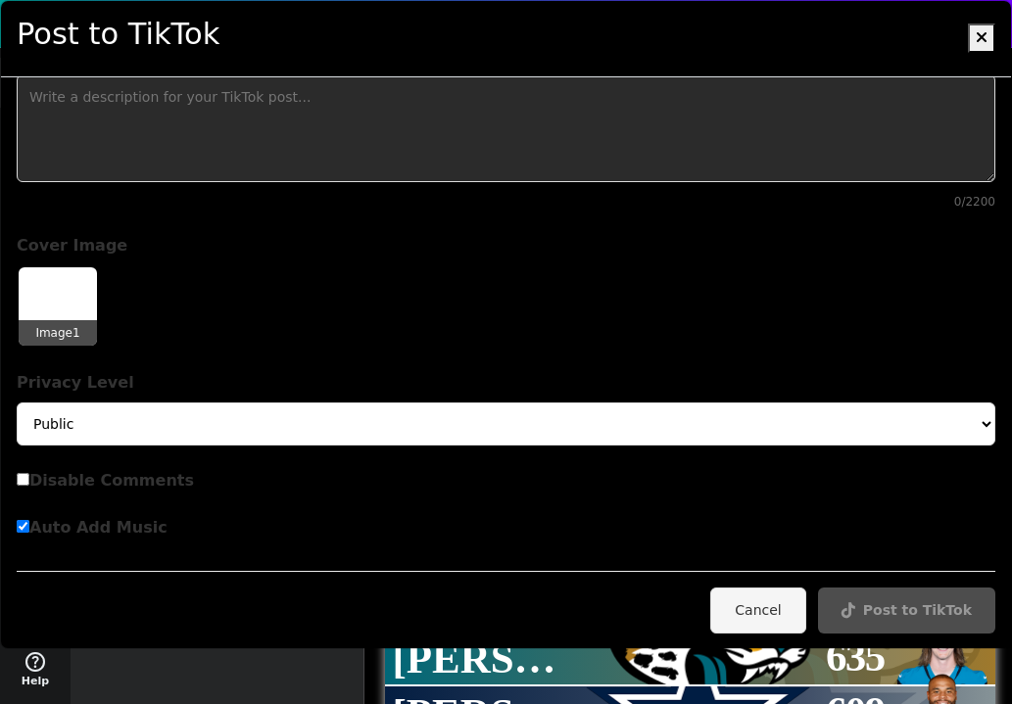
click at [189, 322] on div "Image 1" at bounding box center [506, 306] width 978 height 82
click at [81, 298] on img at bounding box center [58, 306] width 78 height 78
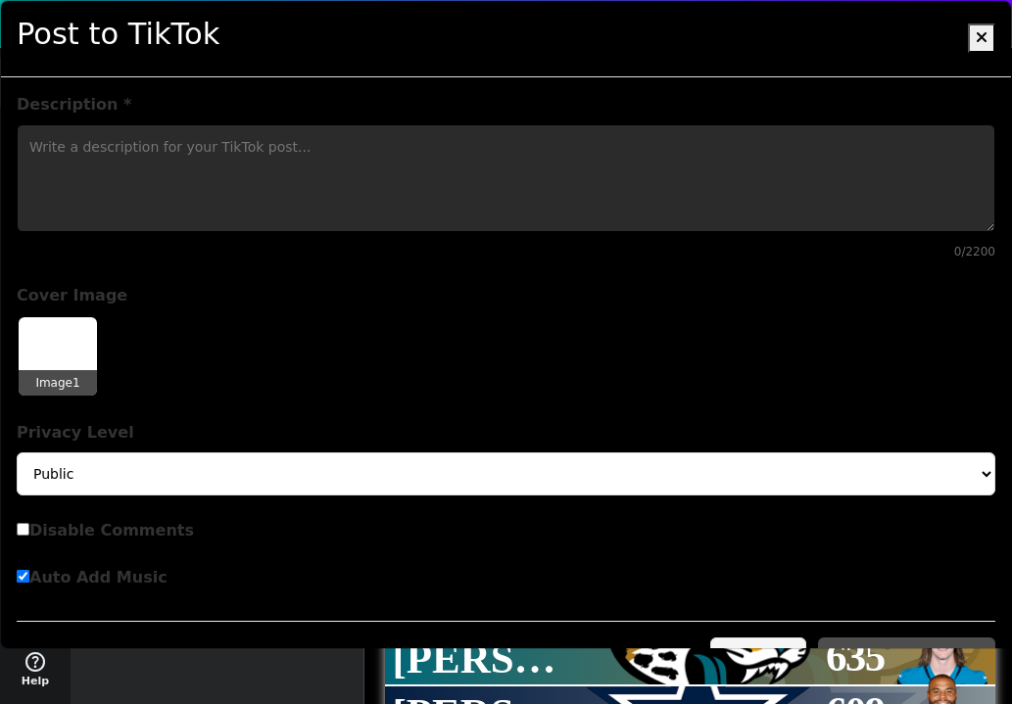
click at [214, 204] on textarea "Description *" at bounding box center [506, 178] width 978 height 108
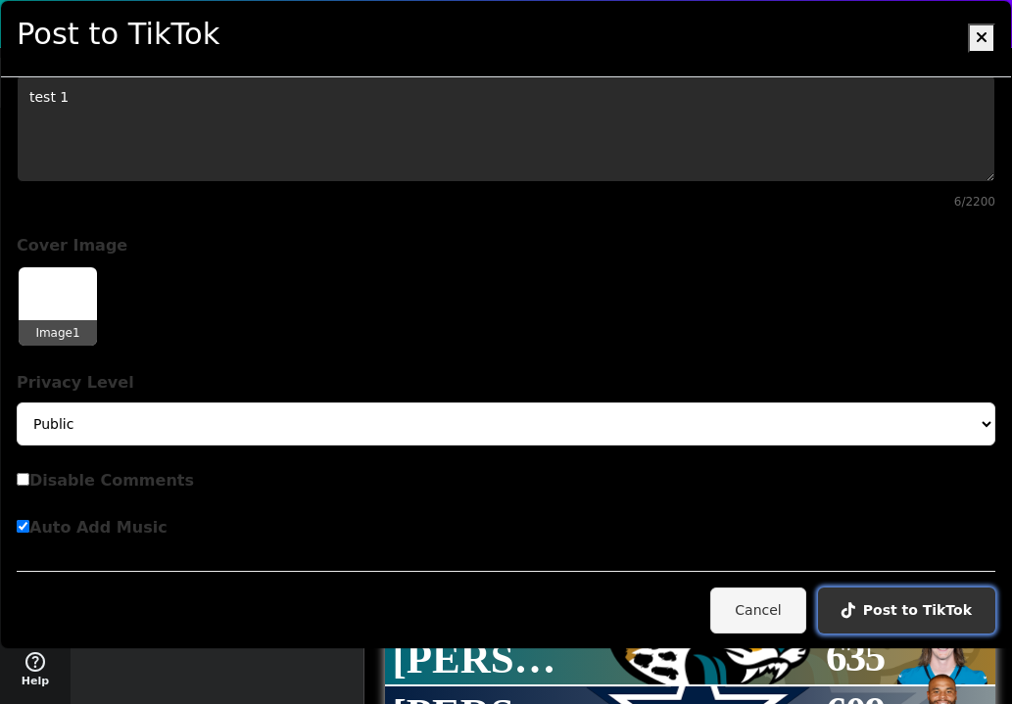
type textarea "test 1"
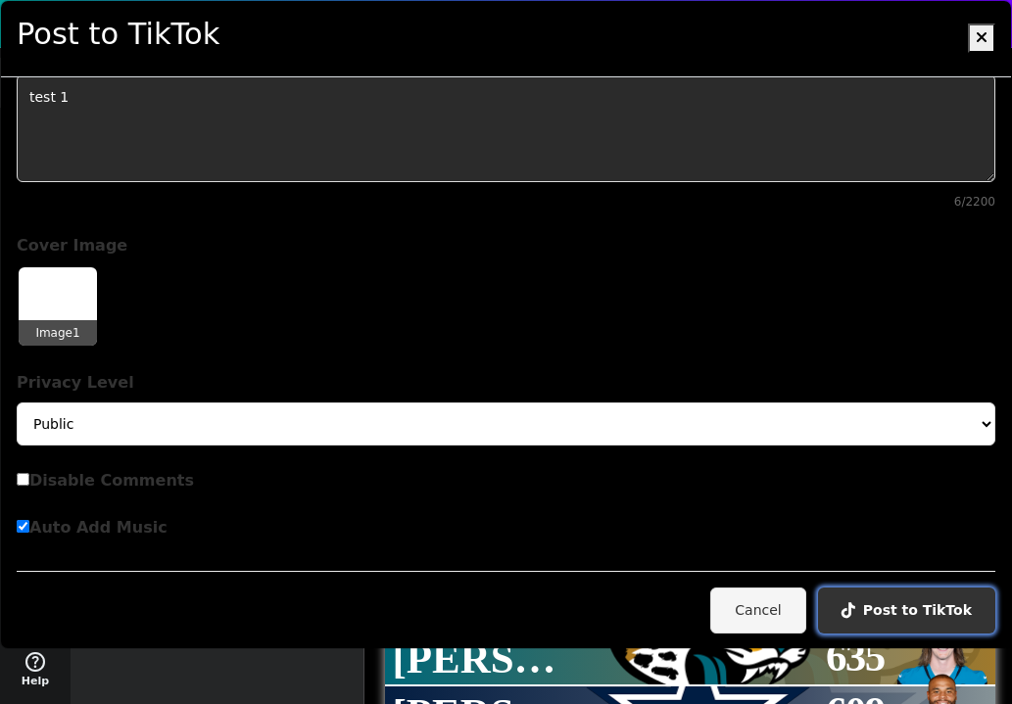
click at [882, 607] on button "Post to TikTok" at bounding box center [906, 611] width 177 height 46
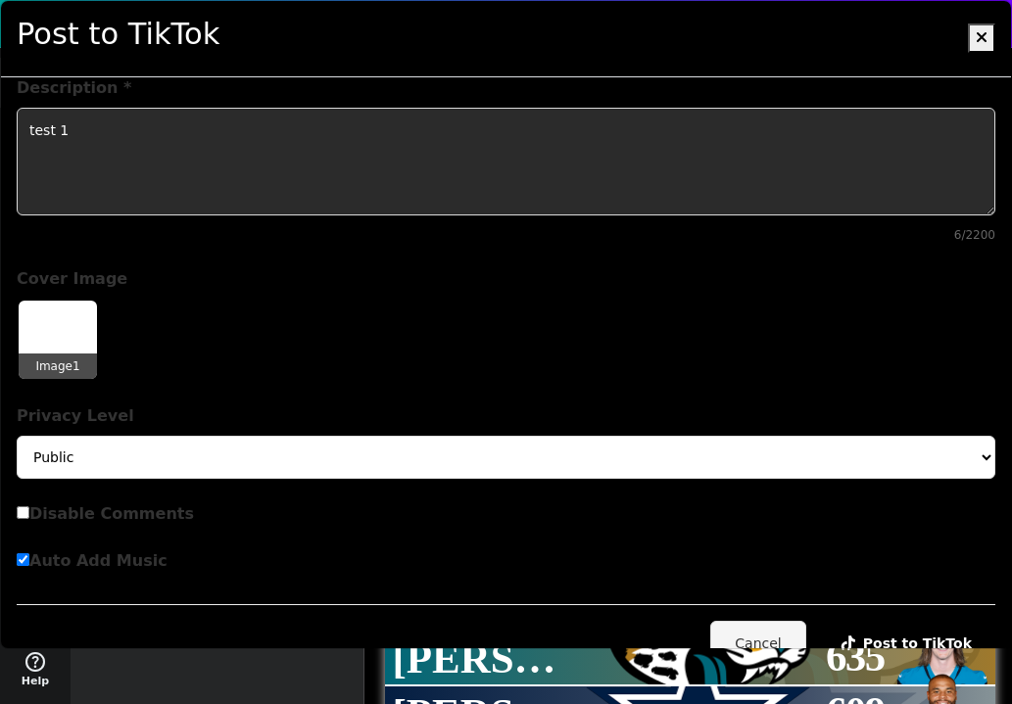
scroll to position [0, 0]
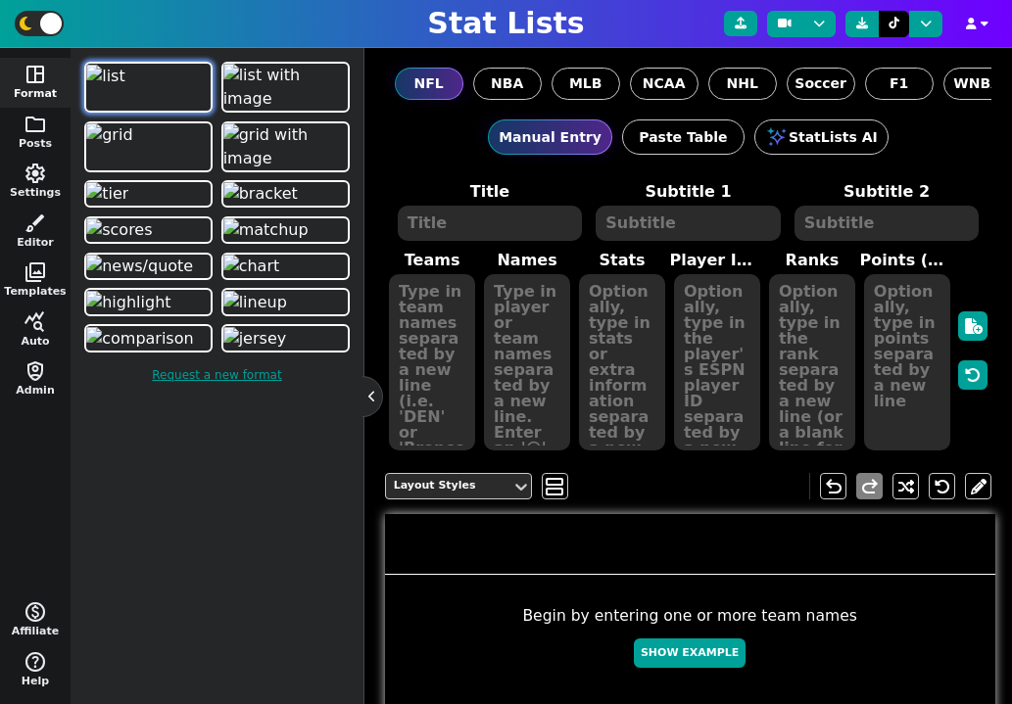
click at [700, 675] on div "Begin by entering one or more team names Show Example" at bounding box center [690, 641] width 610 height 72
click at [707, 661] on button "Show Example" at bounding box center [690, 653] width 112 height 30
type textarea "Example Post"
type textarea "Random"
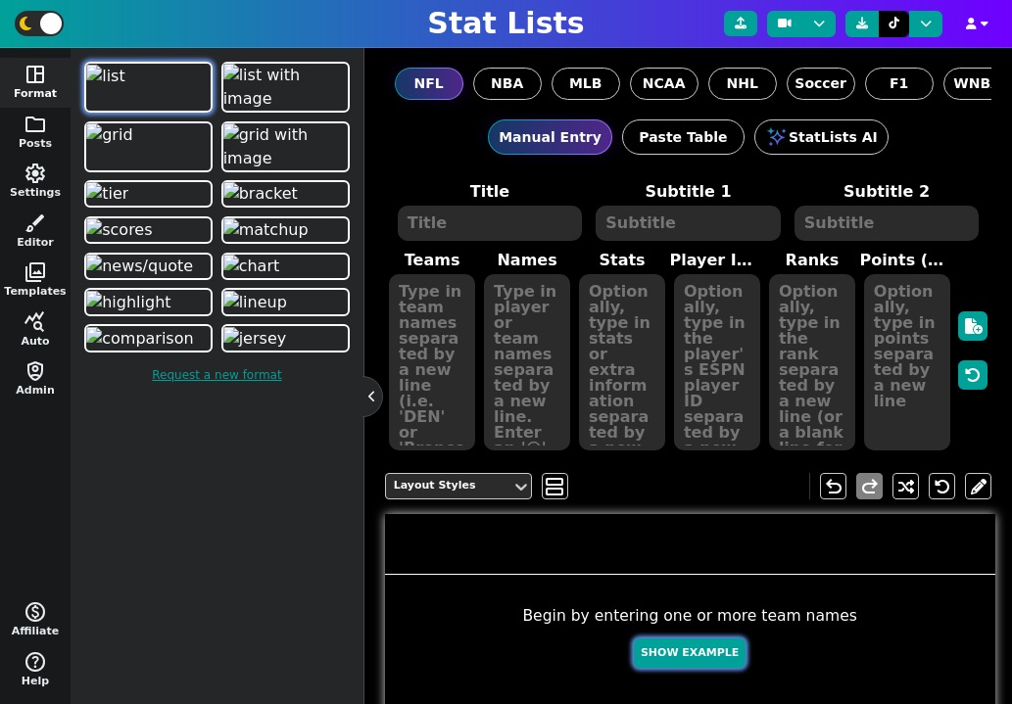
type textarea "MIA TB KC BUF HOU JAX DAL GB SF DET"
type textarea "[PERSON_NAME] [PERSON_NAME] [PERSON_NAME] [PERSON_NAME] [PERSON_NAME] [PERSON_N…"
type textarea "685 595 451 445 416 310 292 268 250 106"
type textarea "4241479 3052587 3139477 3918298 4432577 4360310 2577417 4036378 4361741 3046779"
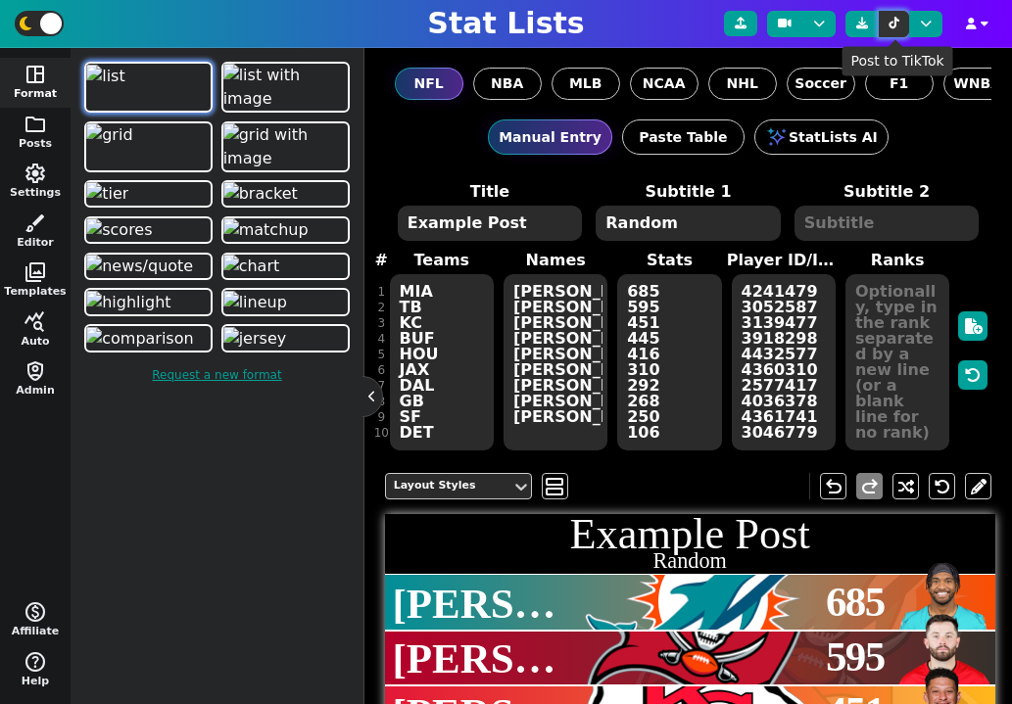
click at [893, 25] on icon at bounding box center [893, 24] width 11 height 12
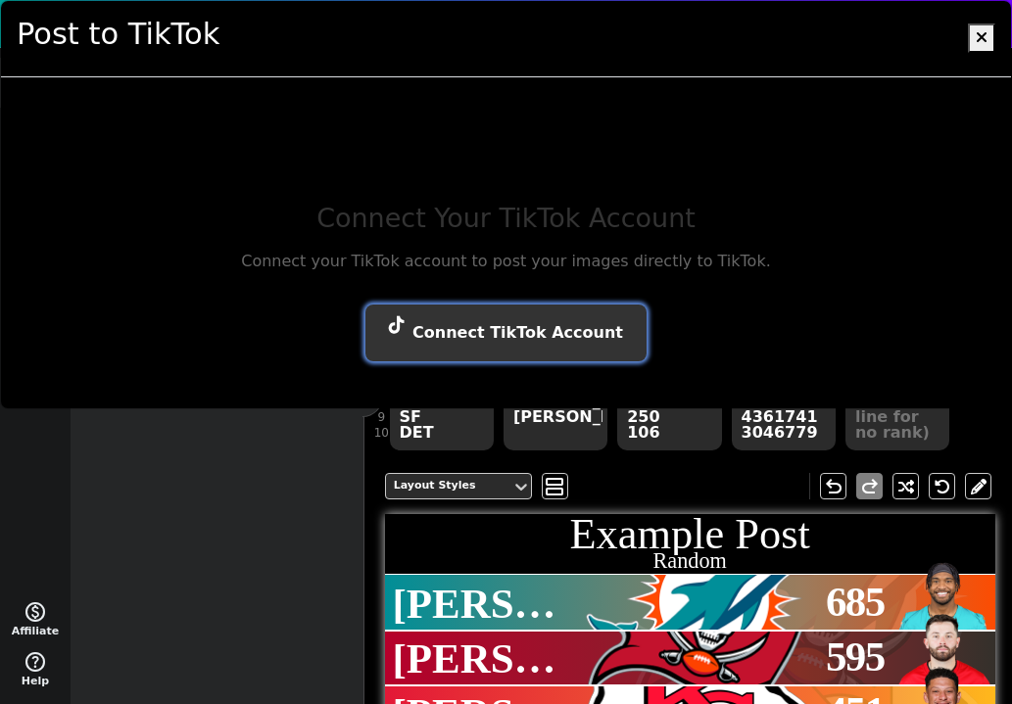
click at [491, 336] on button "Connect TikTok Account" at bounding box center [505, 333] width 281 height 57
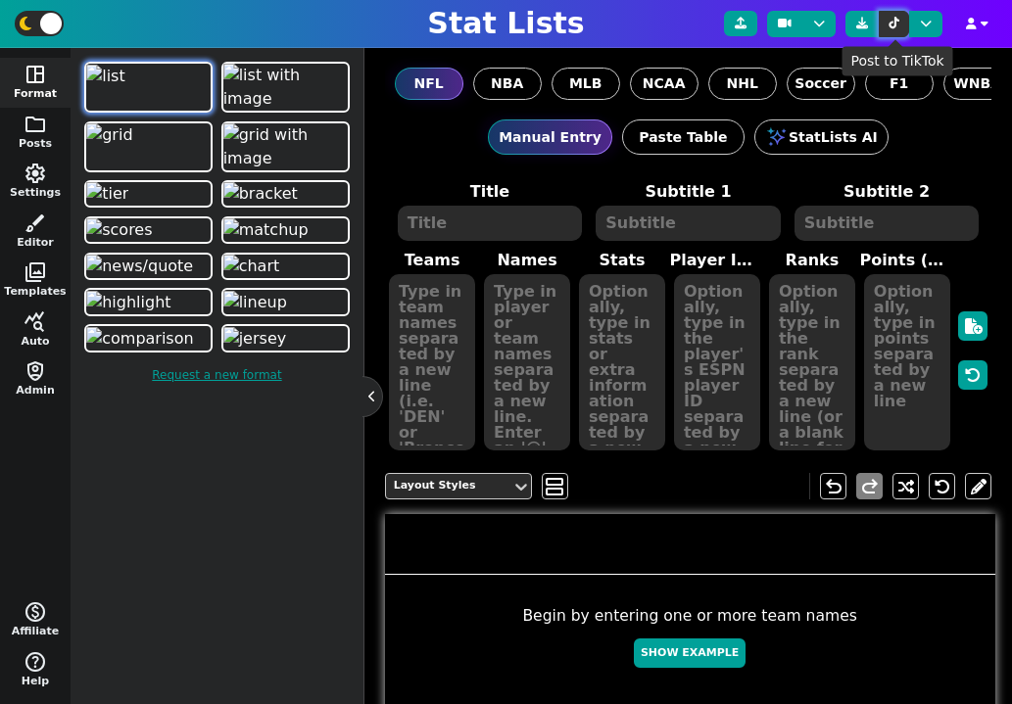
click at [905, 22] on button at bounding box center [893, 24] width 30 height 26
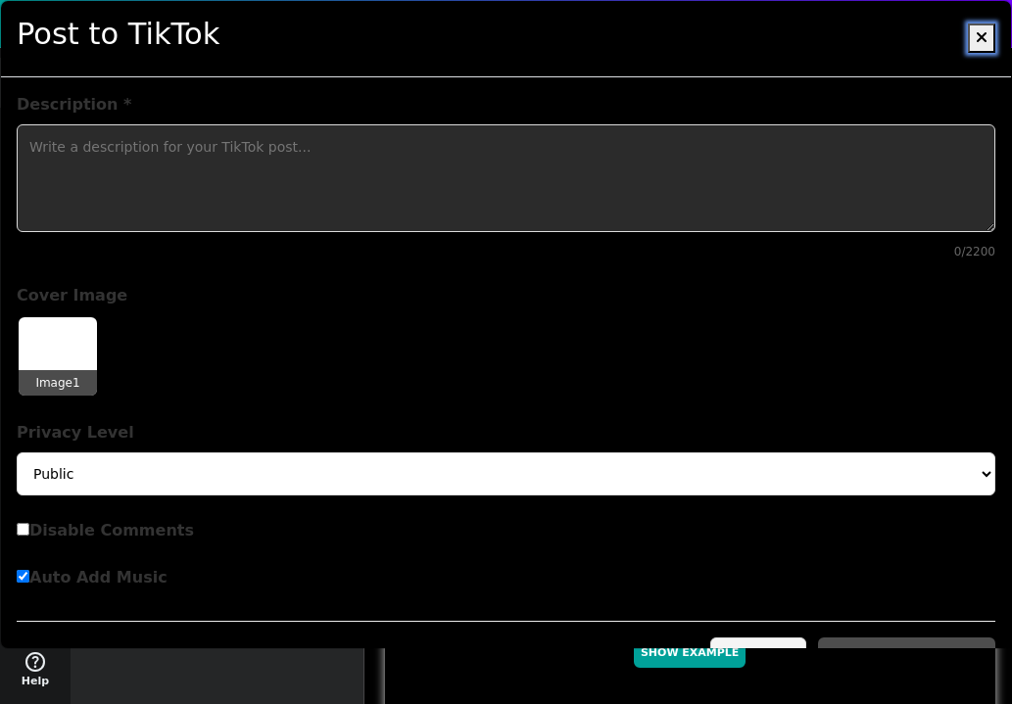
click at [984, 33] on icon at bounding box center [981, 37] width 12 height 16
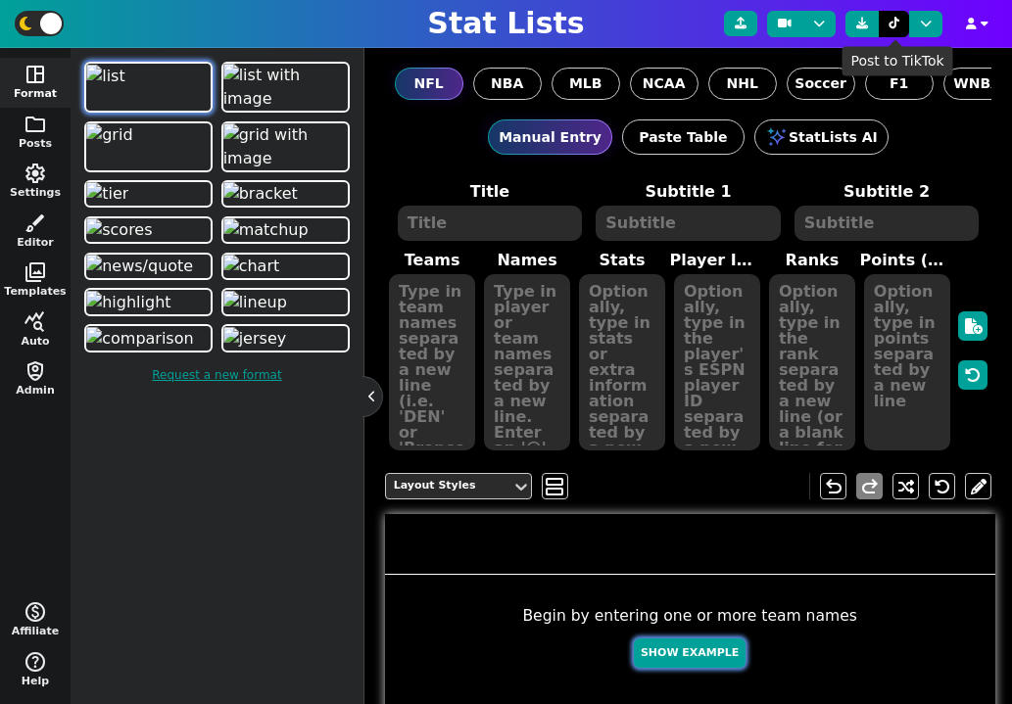
click at [682, 656] on button "Show Example" at bounding box center [690, 653] width 112 height 30
type textarea "Example Post"
type textarea "Random"
type textarea "GB TB MIA SF KC JAX DET BUF HOU DAL"
type textarea "Jordan Love Baker Mayfield Tua Tagovailoa Brock Purdy Patrick Mahomes Trevor La…"
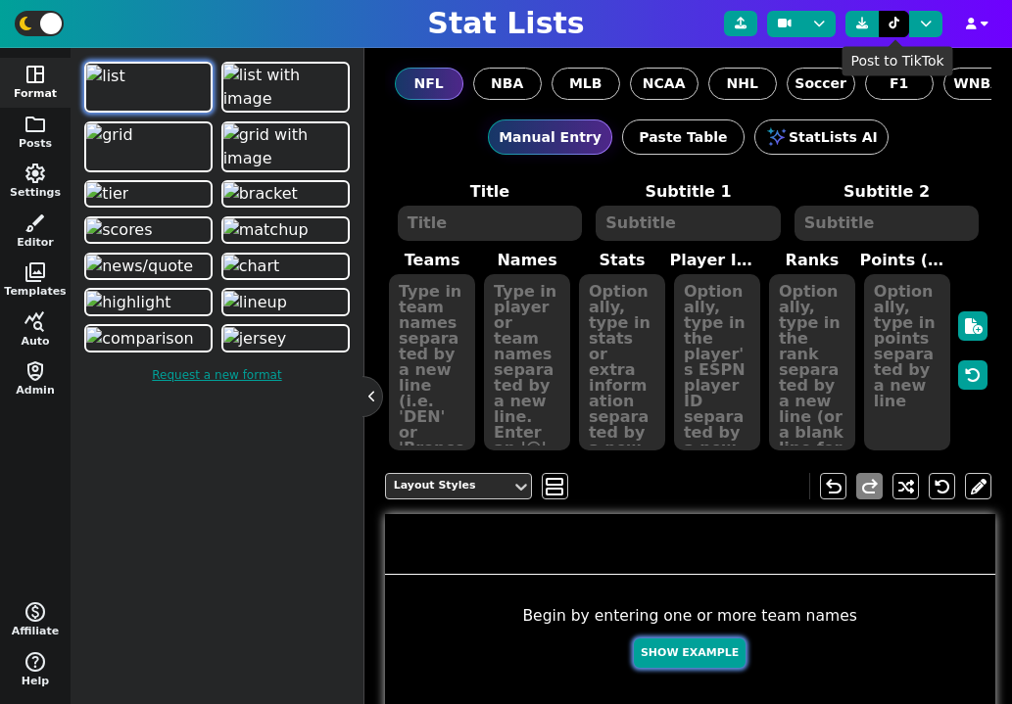
type textarea "665 656 477 361 358 301 272 221 151 148"
type textarea "4036378 3052587 4241479 4361741 3139477 4360310 3046779 3918298 4432577 2577417"
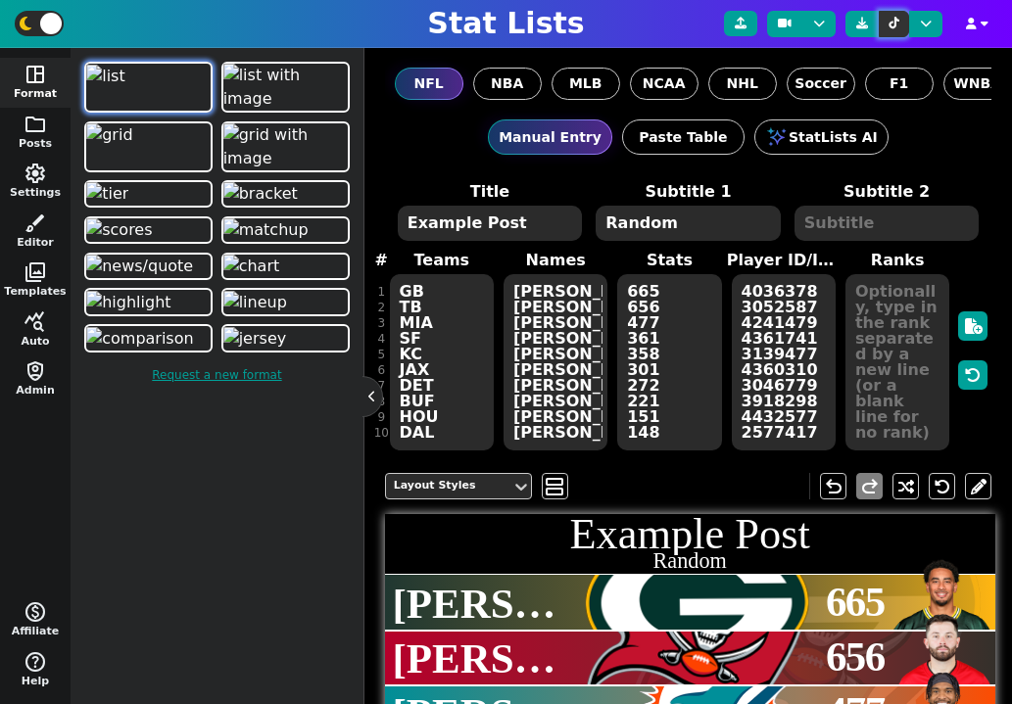
click at [897, 24] on icon at bounding box center [893, 24] width 11 height 12
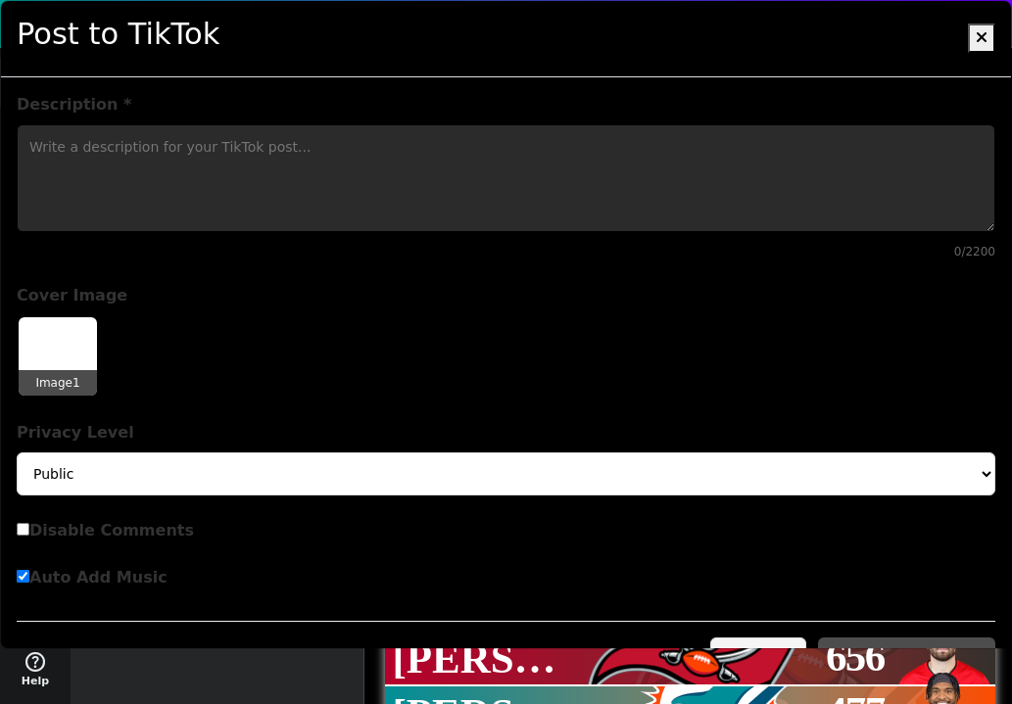
click at [413, 179] on textarea "Description *" at bounding box center [506, 178] width 978 height 108
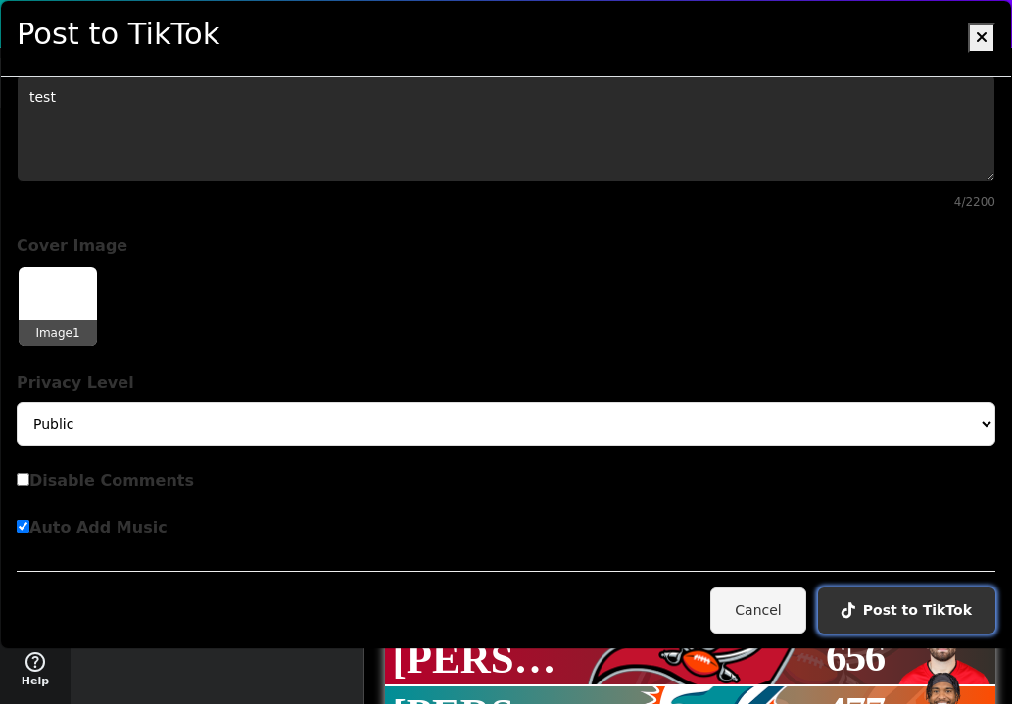
type textarea "test"
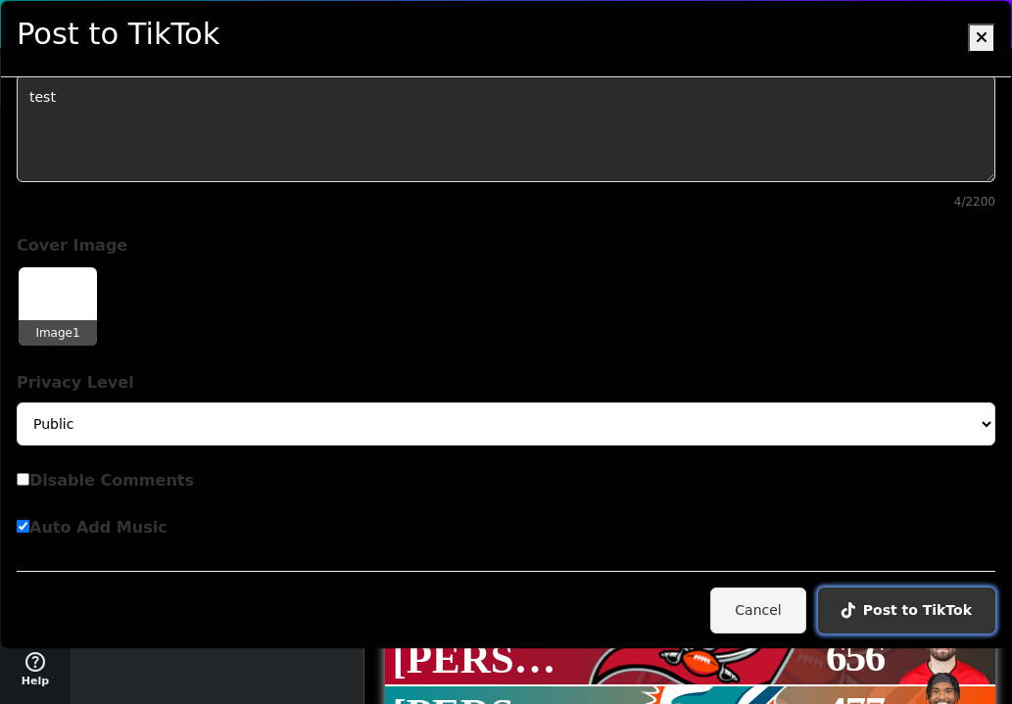
click at [930, 607] on button "Post to TikTok" at bounding box center [906, 611] width 177 height 46
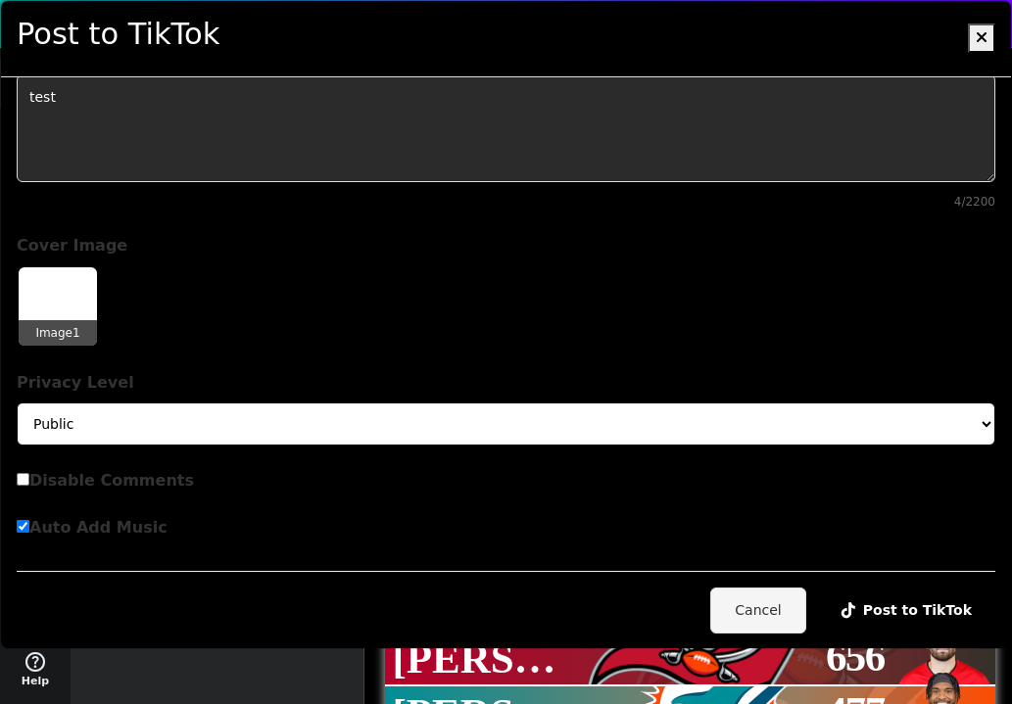
click at [130, 429] on select "Public Friends Only Me" at bounding box center [506, 423] width 978 height 43
select select "SELF_ONLY"
click at [17, 402] on select "Public Friends Only Me" at bounding box center [506, 423] width 978 height 43
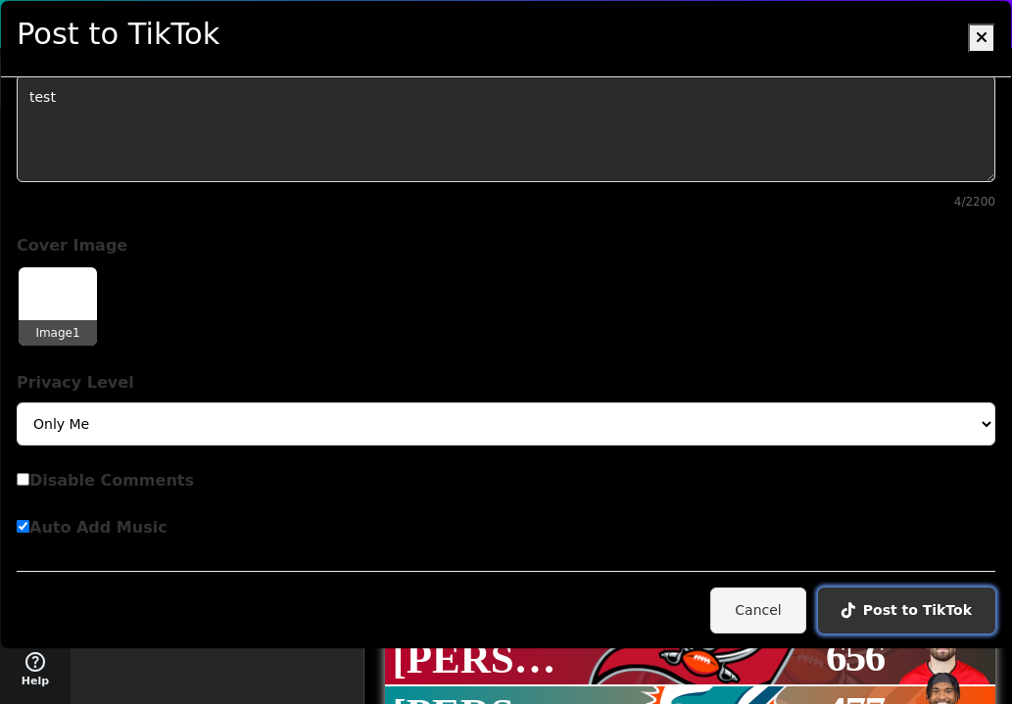
click at [908, 605] on button "Post to TikTok" at bounding box center [906, 611] width 177 height 46
click at [934, 609] on button "Post to TikTok" at bounding box center [906, 611] width 177 height 46
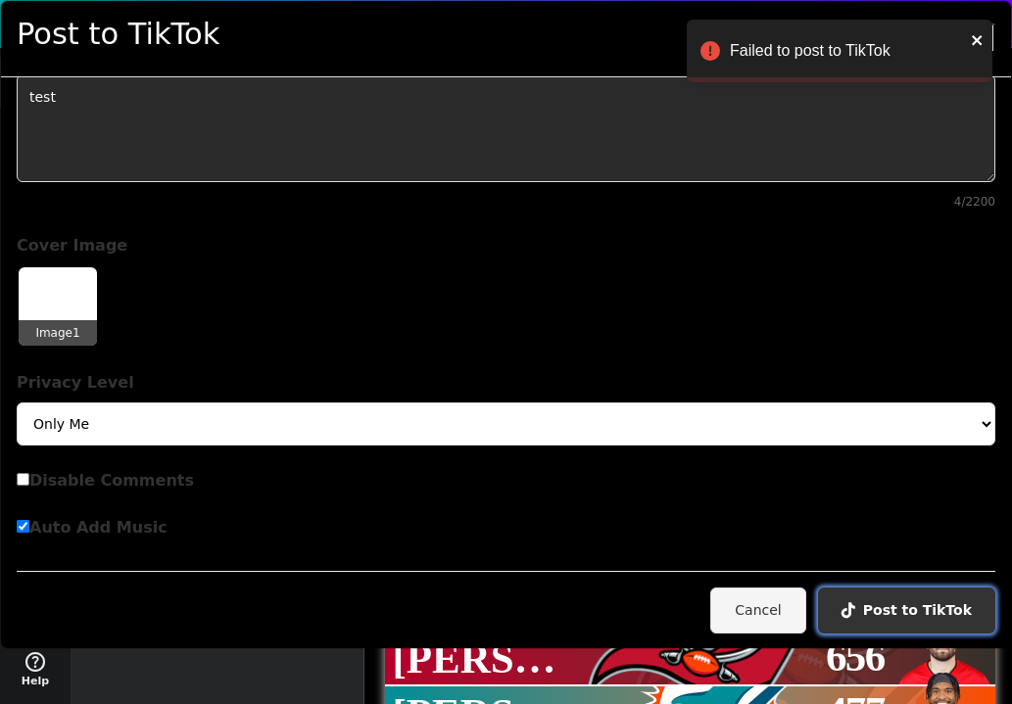
click at [921, 606] on button "Post to TikTok" at bounding box center [906, 611] width 177 height 46
click at [913, 610] on button "Post to TikTok" at bounding box center [906, 611] width 177 height 46
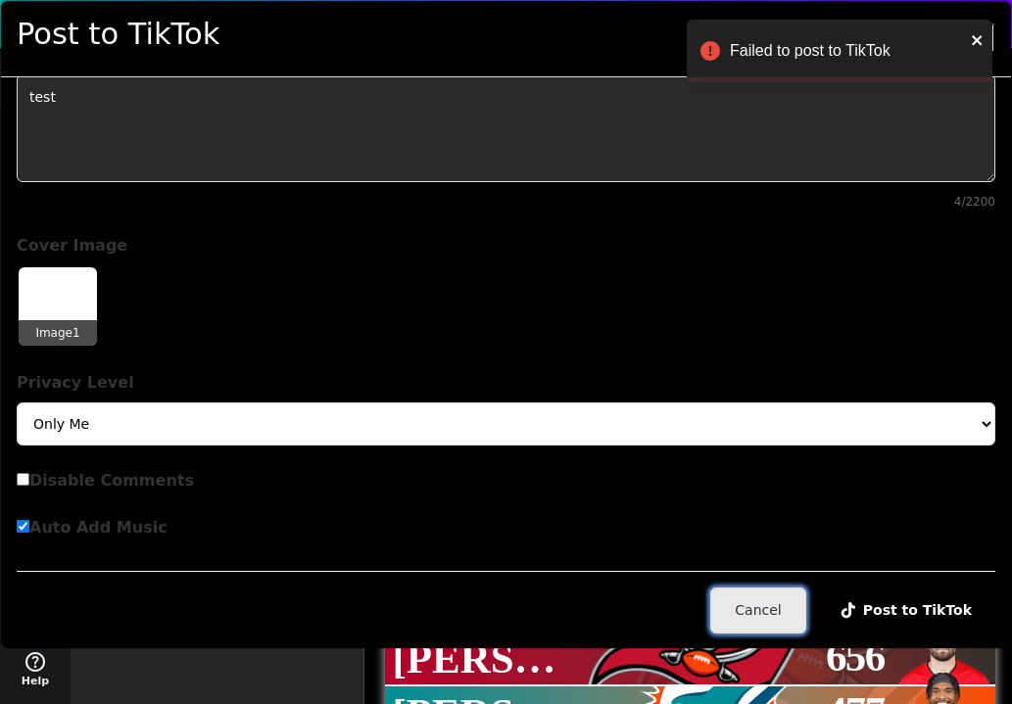
click at [747, 613] on button "Cancel" at bounding box center [757, 611] width 95 height 46
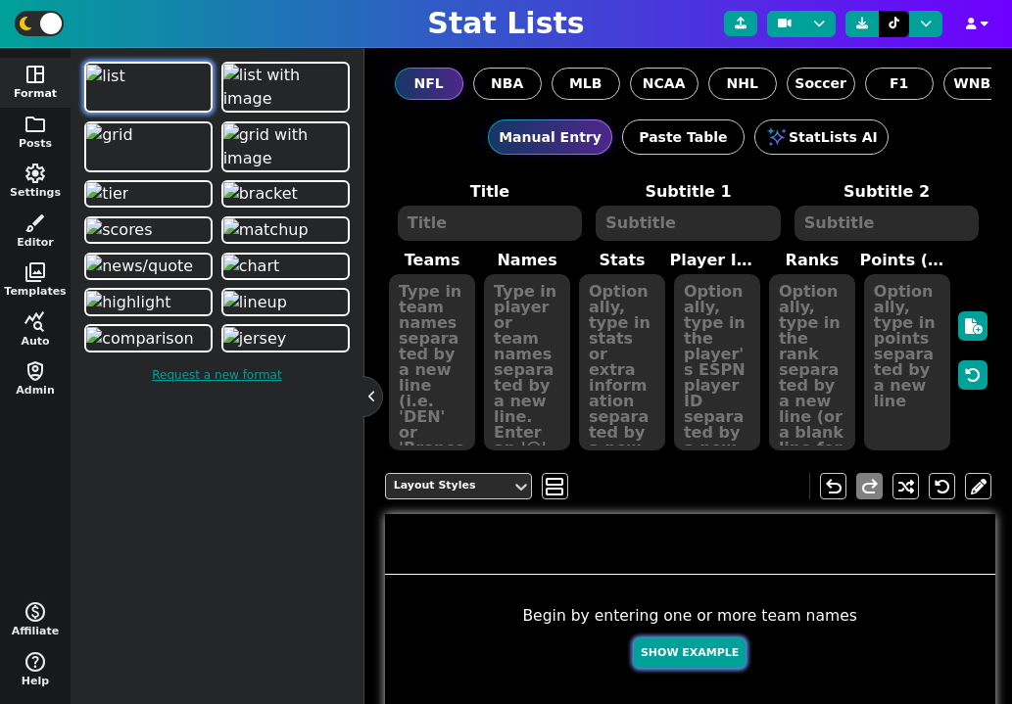
click at [690, 649] on button "Show Example" at bounding box center [690, 653] width 112 height 30
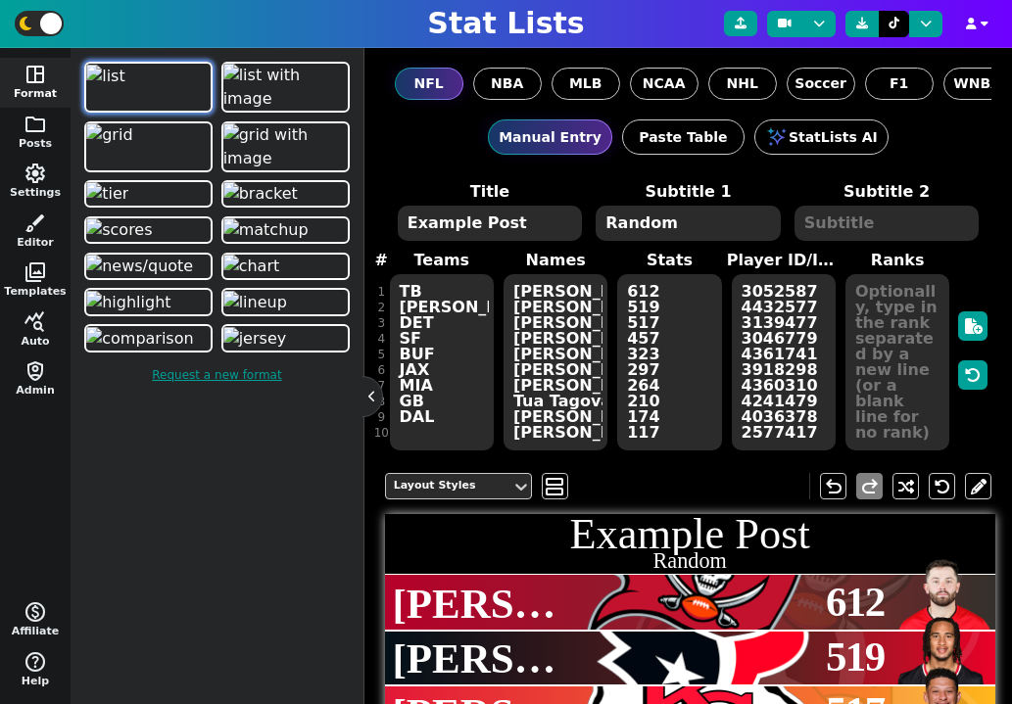
type textarea "Example Post"
type textarea "Random"
type textarea "TB [PERSON_NAME] DET SF BUF JAX MIA GB DAL"
type textarea "[PERSON_NAME] [PERSON_NAME] [PERSON_NAME] [PERSON_NAME] [PERSON_NAME] [PERSON_N…"
type textarea "612 519 517 457 323 297 264 210 174 117"
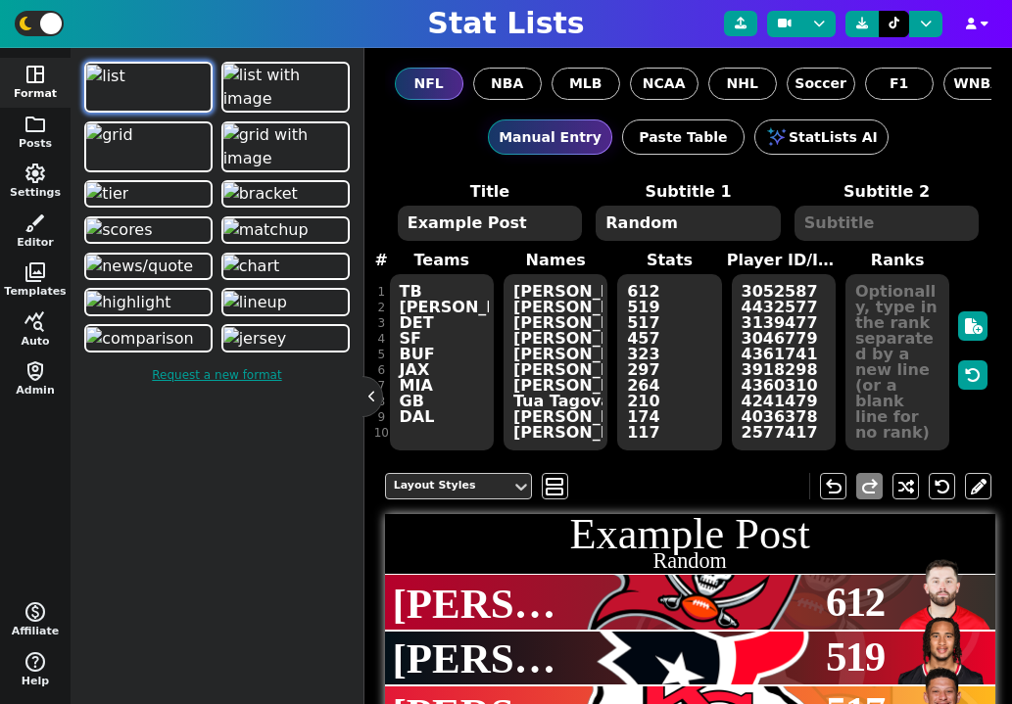
type textarea "3052587 4432577 3139477 3046779 4361741 3918298 4360310 4241479 4036378 2577417"
click at [900, 25] on button at bounding box center [893, 24] width 30 height 26
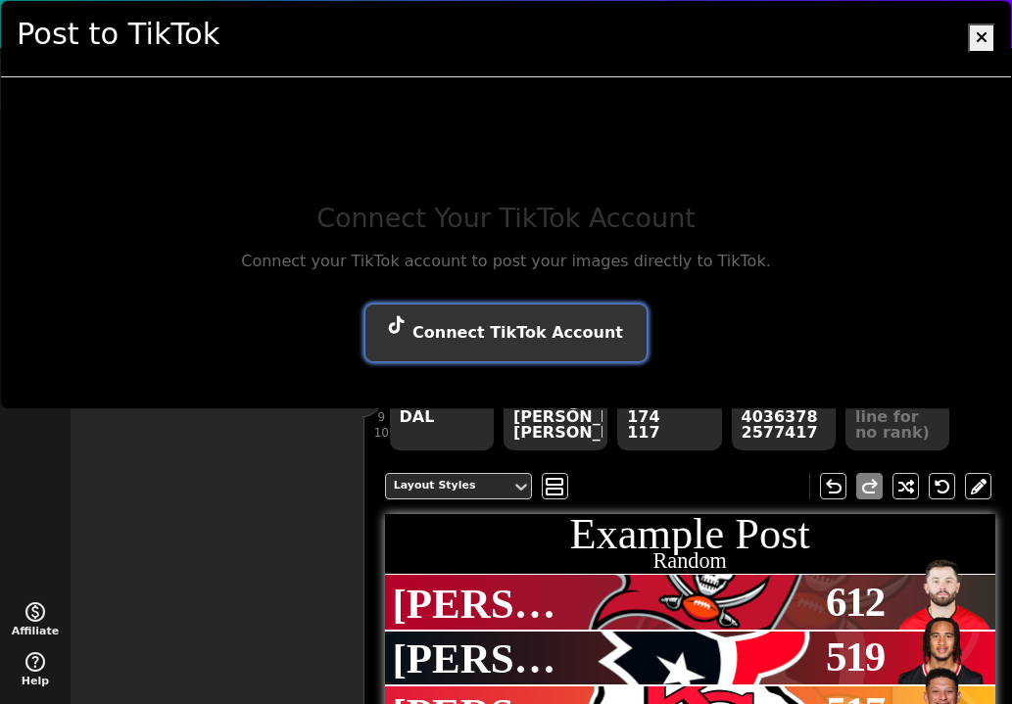
click at [560, 333] on button "Connect TikTok Account" at bounding box center [505, 333] width 281 height 57
click at [520, 330] on button "Connect TikTok Account" at bounding box center [505, 333] width 281 height 57
click at [521, 334] on button "Connect TikTok Account" at bounding box center [505, 333] width 281 height 57
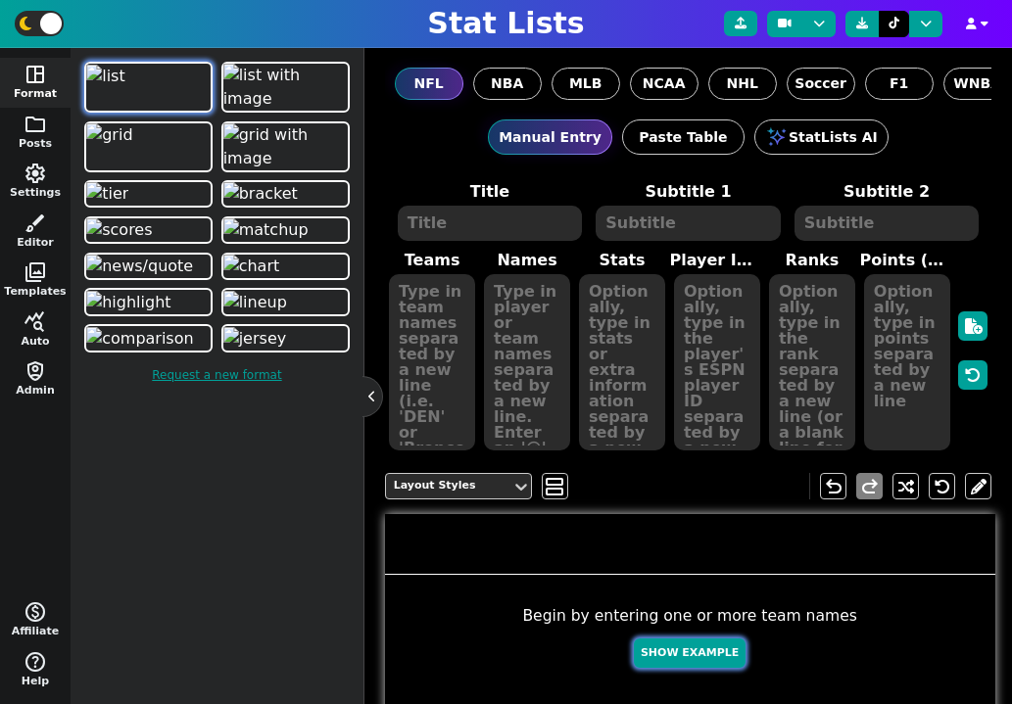
click at [683, 653] on button "Show Example" at bounding box center [690, 653] width 112 height 30
type textarea "Example Post"
type textarea "Random"
type textarea "DAL MIA TB DET BUF GB KC JAX [PERSON_NAME]"
type textarea "[PERSON_NAME] [PERSON_NAME] [PERSON_NAME] [PERSON_NAME] [PERSON_NAME] [PERSON_N…"
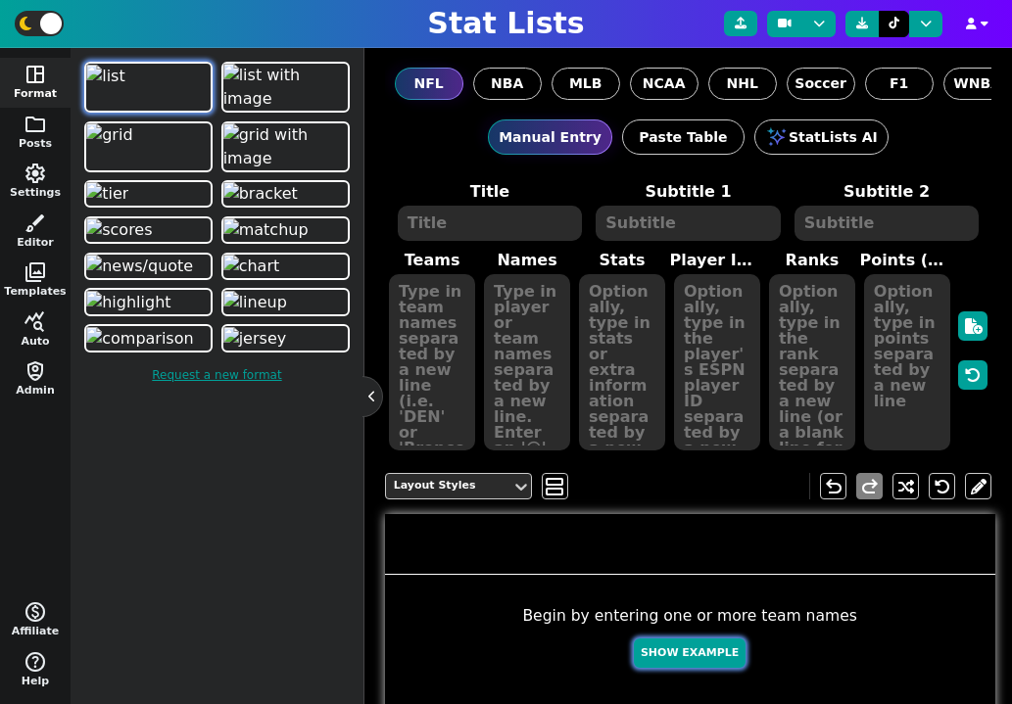
type textarea "655 586 529 501 449 413 309 305 184 146"
type textarea "2577417 4241479 3052587 3046779 3918298 4036378 3139477 4360310 4361741 4432577"
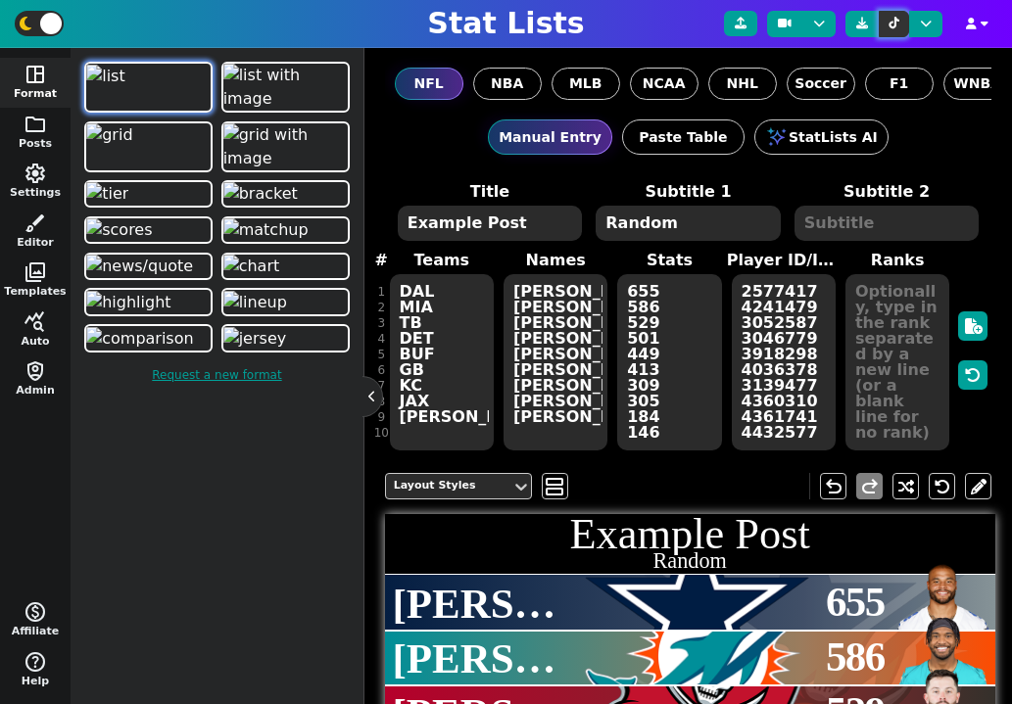
click at [893, 21] on icon at bounding box center [893, 24] width 11 height 12
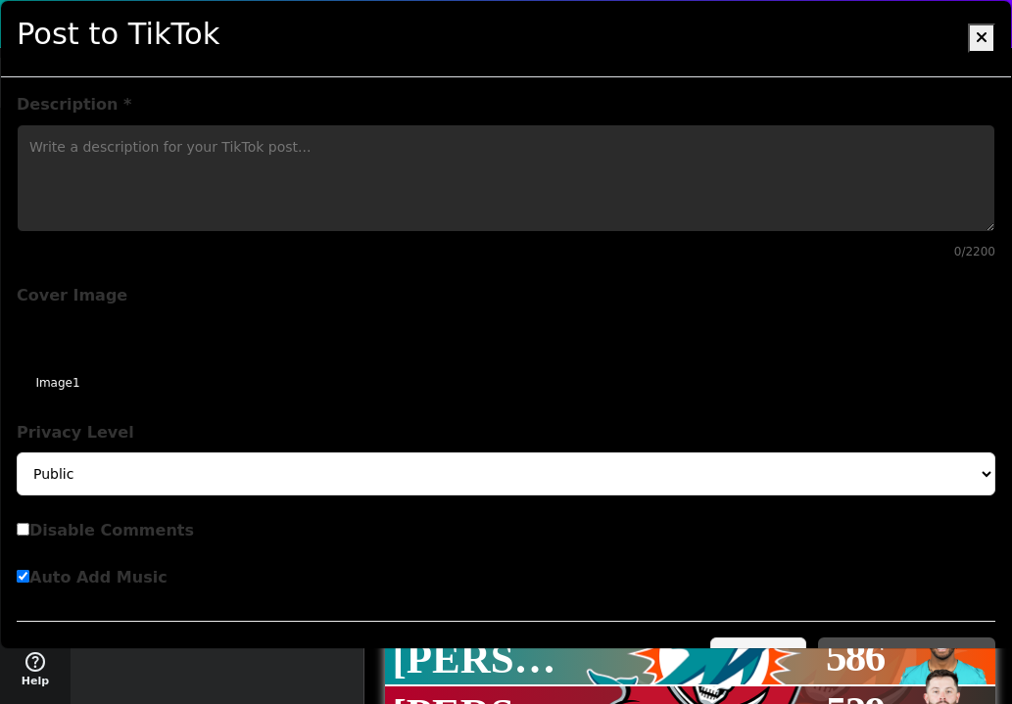
click at [437, 170] on textarea "Description *" at bounding box center [506, 178] width 978 height 108
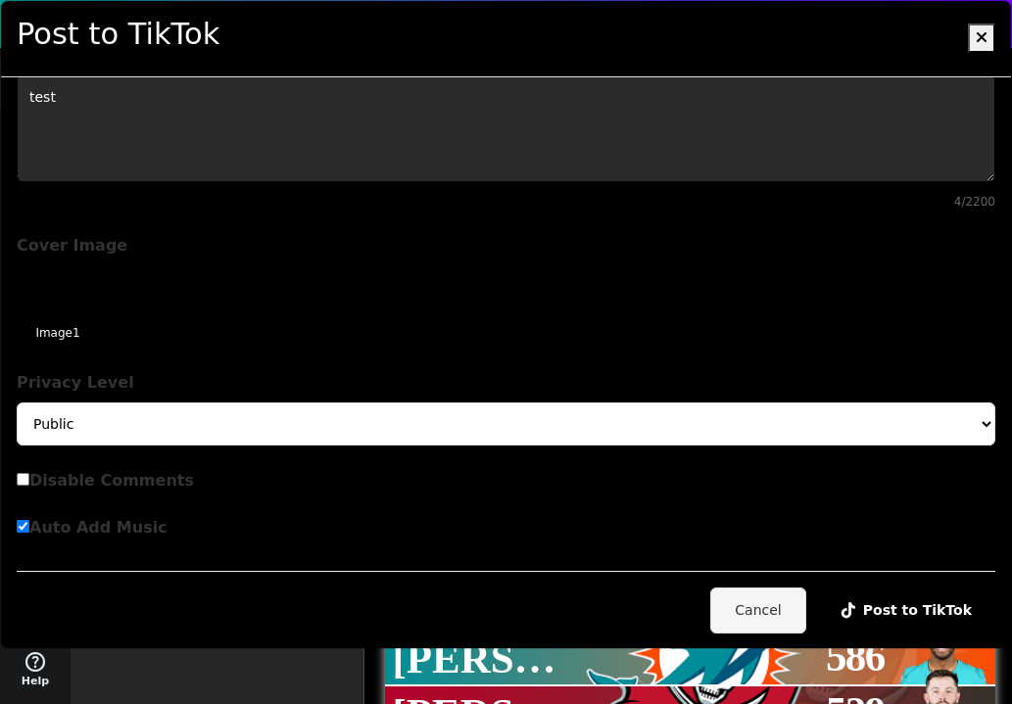
type textarea "test"
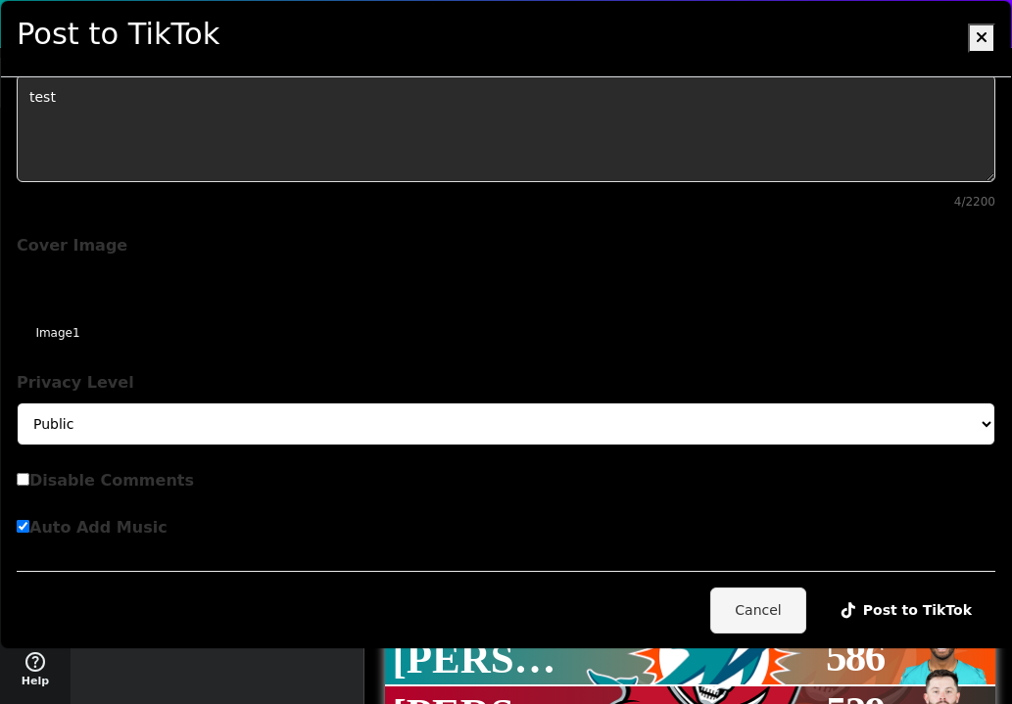
click at [123, 424] on select "Public Friends Only Me" at bounding box center [506, 423] width 978 height 43
select select "SELF_ONLY"
click at [17, 402] on select "Public Friends Only Me" at bounding box center [506, 423] width 978 height 43
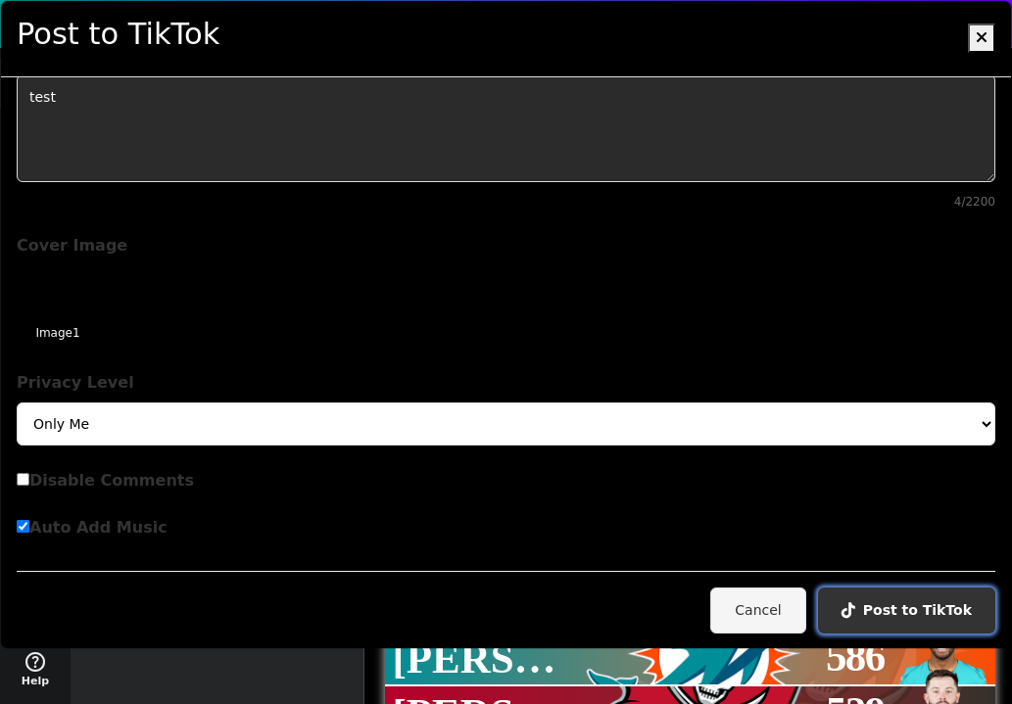
click at [909, 603] on button "Post to TikTok" at bounding box center [906, 611] width 177 height 46
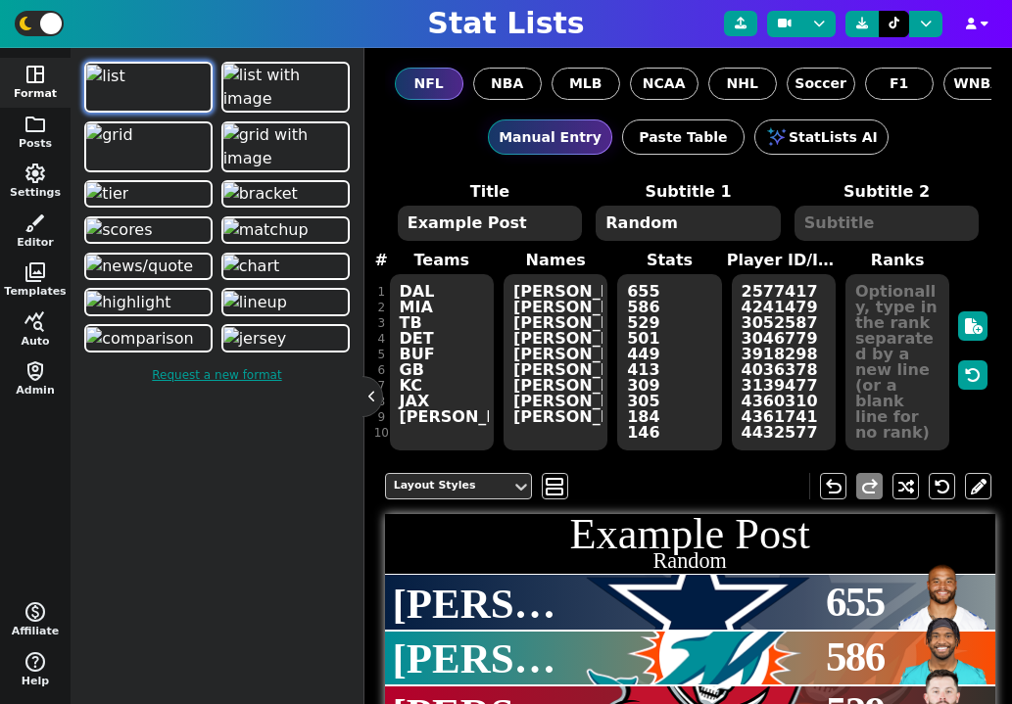
click at [946, 134] on div "Manual Entry Paste Table StatLists AI" at bounding box center [688, 137] width 607 height 74
click at [893, 20] on icon at bounding box center [893, 24] width 11 height 12
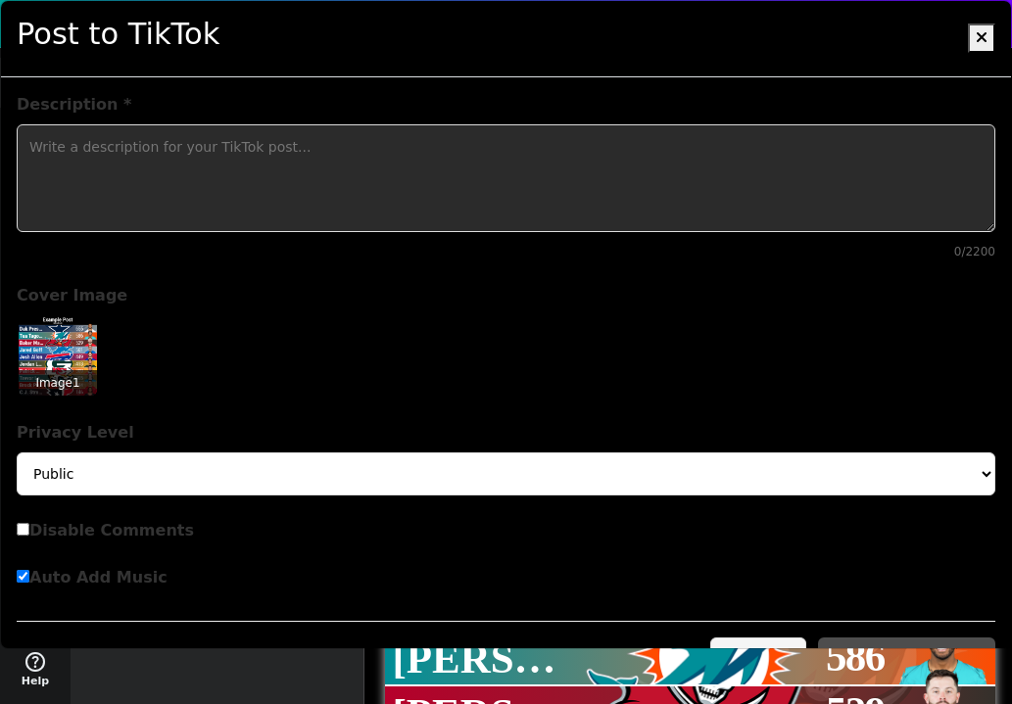
click at [47, 349] on img at bounding box center [58, 356] width 78 height 78
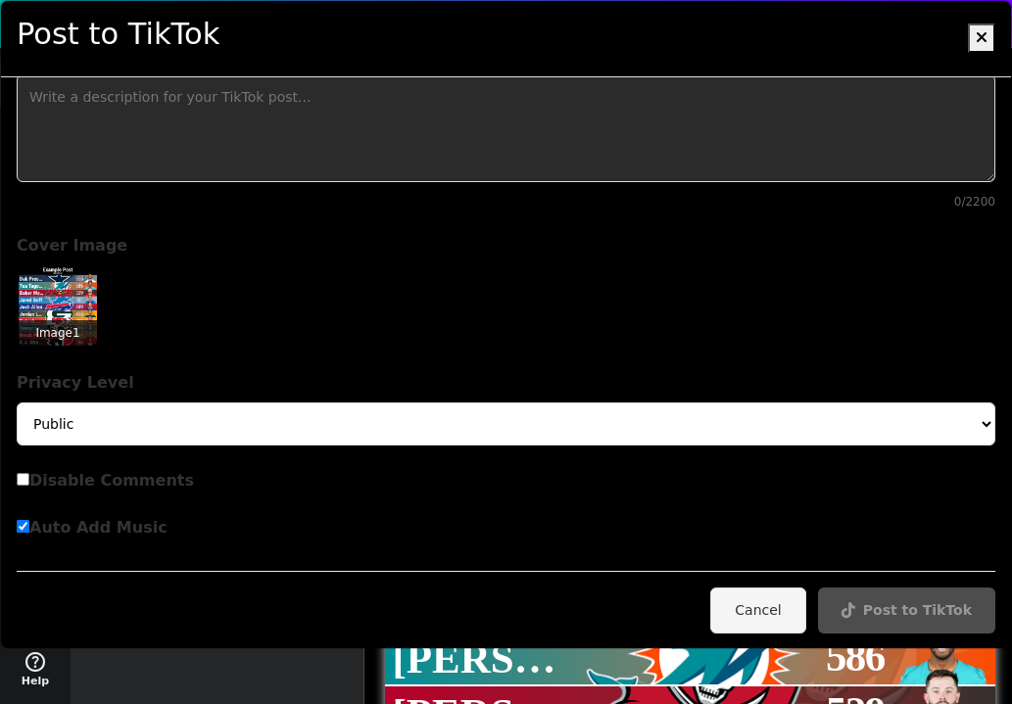
scroll to position [0, 0]
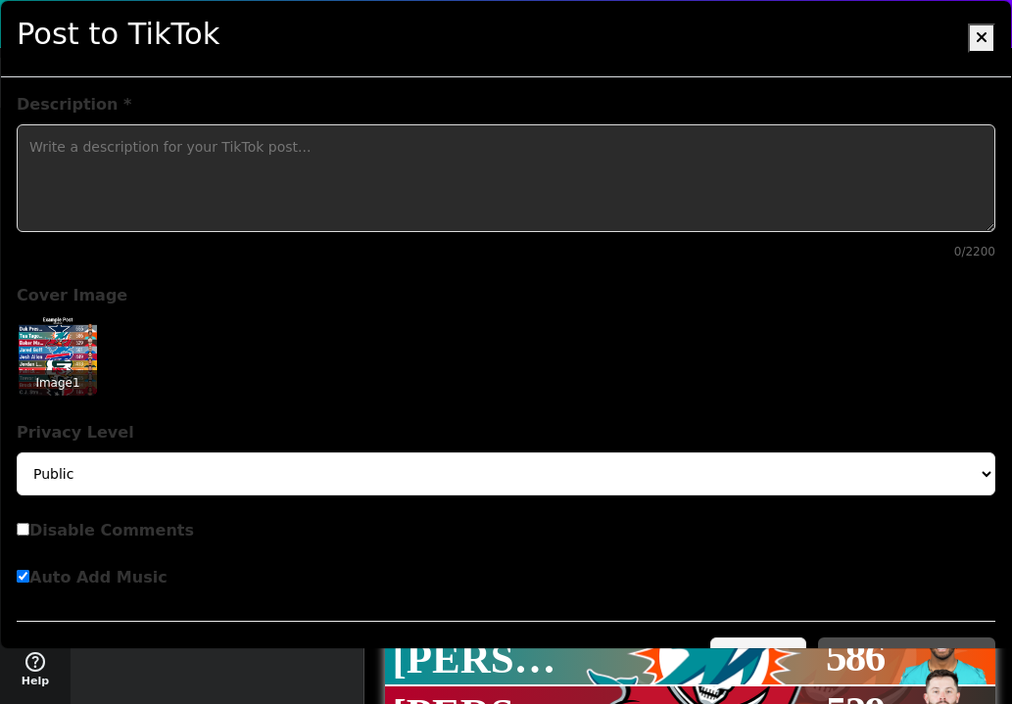
click at [316, 176] on textarea "Description *" at bounding box center [506, 178] width 978 height 108
